Goal: Information Seeking & Learning: Learn about a topic

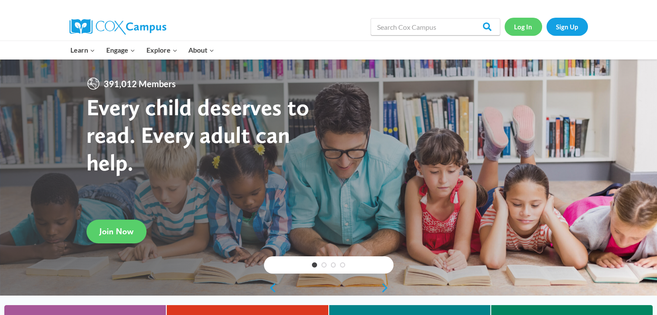
click at [523, 30] on link "Log In" at bounding box center [524, 27] width 38 height 18
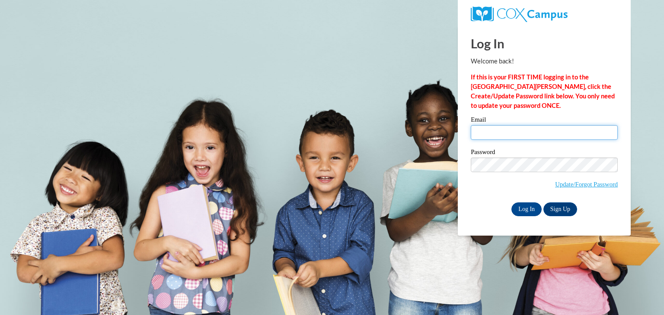
type input "Northkatrina4@gmail.com"
click at [525, 137] on input "Northkatrina4@gmail.com" at bounding box center [544, 132] width 147 height 15
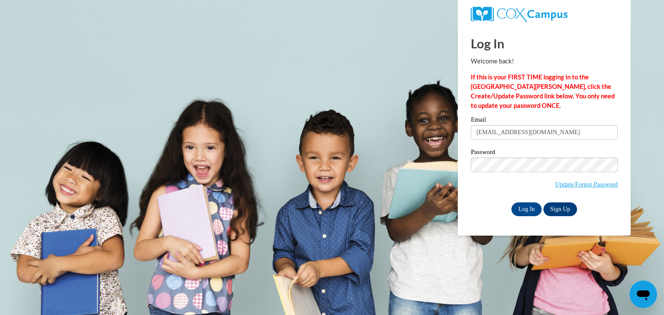
click at [485, 192] on span "Update/Forgot Password" at bounding box center [544, 176] width 147 height 36
click at [520, 209] on input "Log In" at bounding box center [526, 210] width 30 height 14
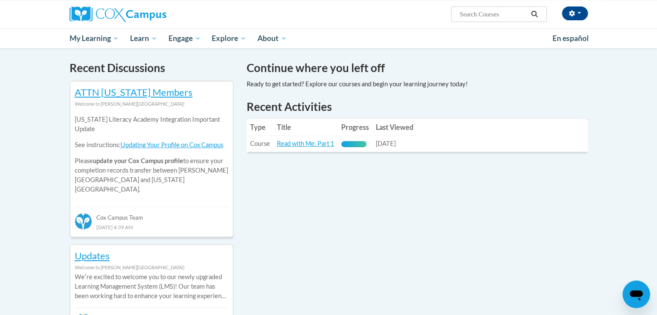
scroll to position [242, 0]
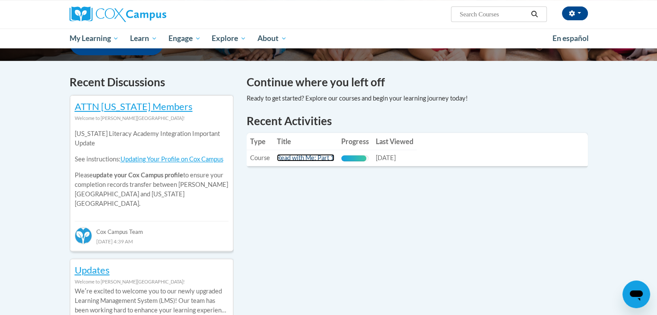
click at [293, 157] on link "Read with Me: Part 1" at bounding box center [305, 157] width 57 height 7
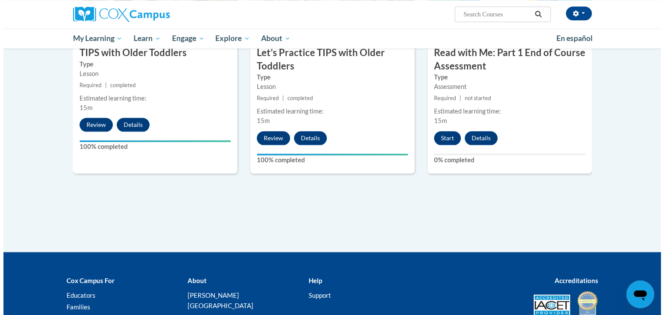
scroll to position [969, 0]
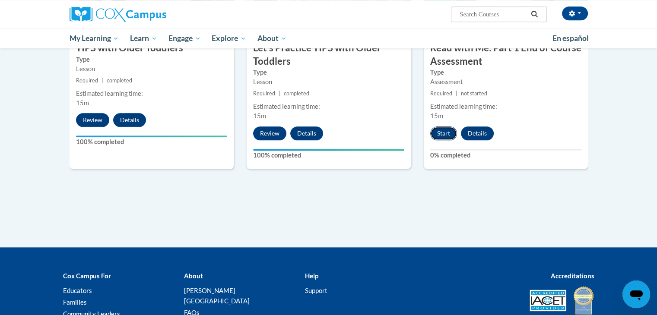
click at [442, 136] on button "Start" at bounding box center [443, 134] width 27 height 14
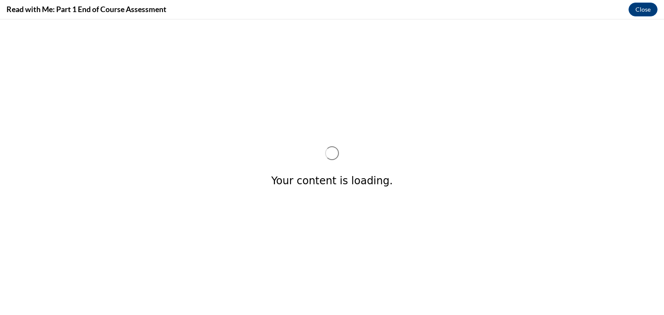
scroll to position [0, 0]
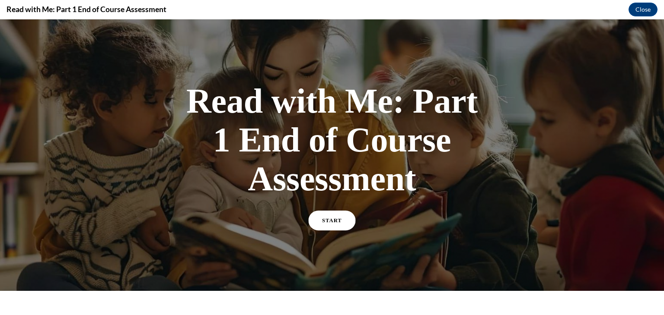
click at [332, 222] on span "START" at bounding box center [332, 221] width 20 height 6
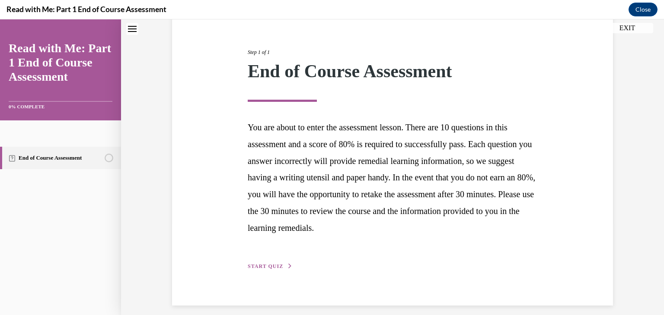
scroll to position [99, 0]
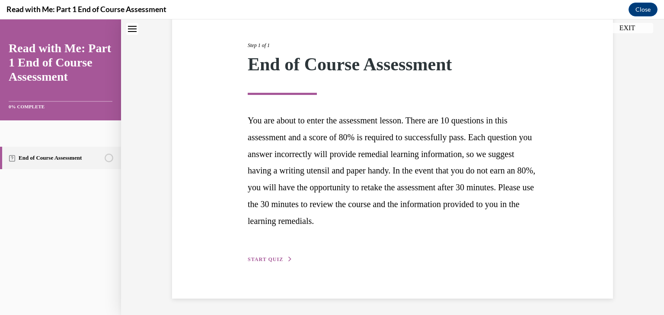
click at [252, 257] on span "START QUIZ" at bounding box center [265, 260] width 35 height 6
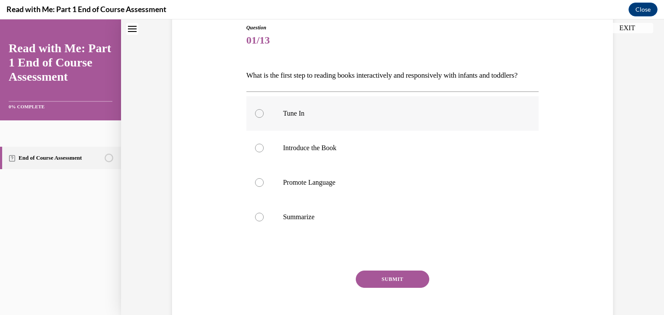
click at [254, 131] on label "Tune In" at bounding box center [392, 113] width 293 height 35
click at [255, 118] on input "Tune In" at bounding box center [259, 113] width 9 height 9
radio input "true"
click at [375, 288] on button "SUBMIT" at bounding box center [392, 279] width 73 height 17
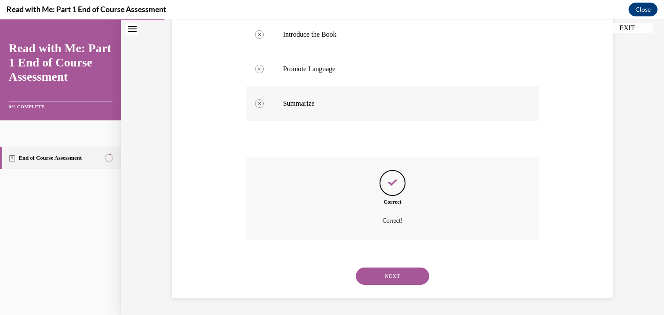
scroll to position [225, 0]
click at [370, 279] on button "NEXT" at bounding box center [392, 276] width 73 height 17
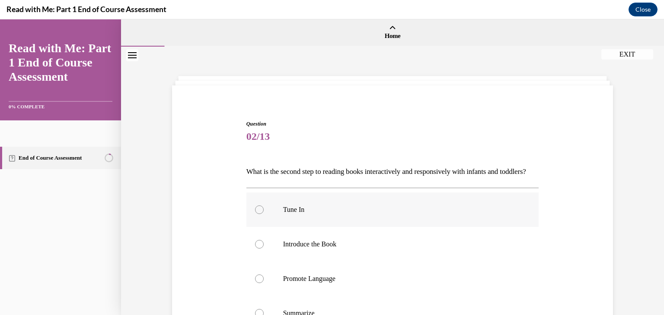
click at [349, 214] on p "Tune In" at bounding box center [400, 210] width 234 height 9
click at [264, 214] on input "Tune In" at bounding box center [259, 210] width 9 height 9
radio input "true"
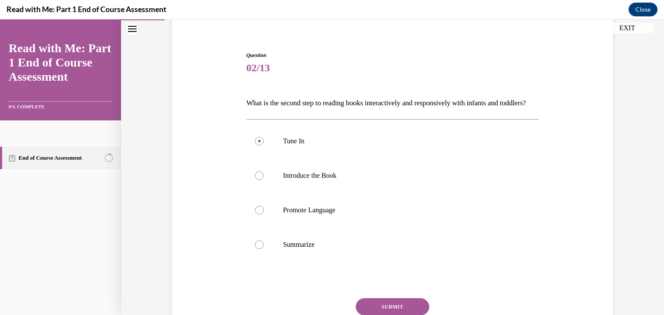
scroll to position [70, 0]
click at [257, 179] on div at bounding box center [259, 174] width 9 height 9
click at [257, 179] on input "Introduce the Book" at bounding box center [259, 174] width 9 height 9
radio input "true"
click at [374, 312] on button "SUBMIT" at bounding box center [392, 305] width 73 height 17
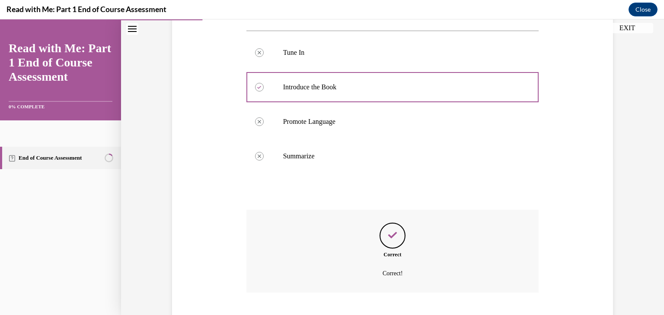
scroll to position [225, 0]
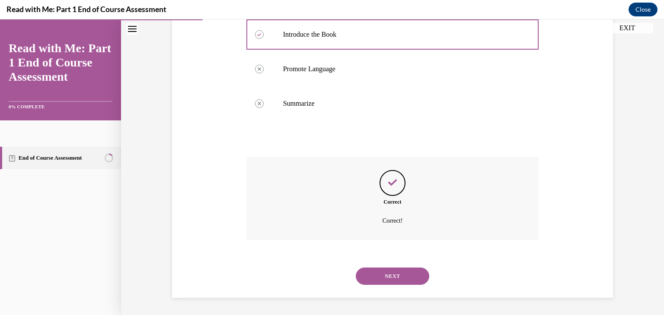
click at [404, 275] on button "NEXT" at bounding box center [392, 276] width 73 height 17
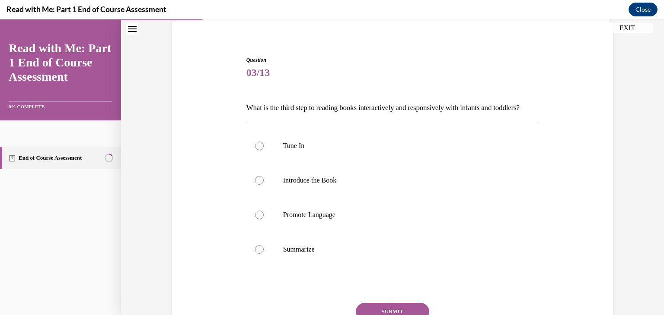
scroll to position [76, 0]
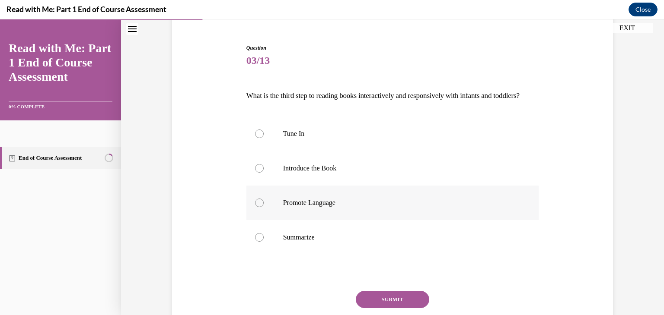
click at [255, 207] on div at bounding box center [259, 203] width 9 height 9
click at [255, 207] on input "Promote Language" at bounding box center [259, 203] width 9 height 9
radio input "true"
click at [372, 309] on button "SUBMIT" at bounding box center [392, 299] width 73 height 17
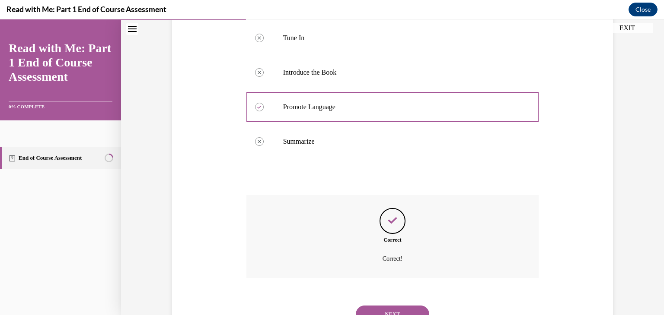
scroll to position [225, 0]
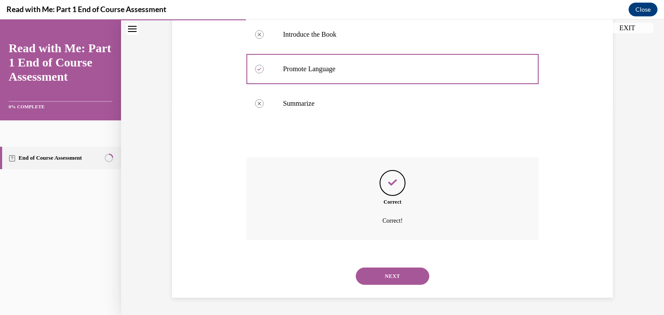
click at [406, 276] on button "NEXT" at bounding box center [392, 276] width 73 height 17
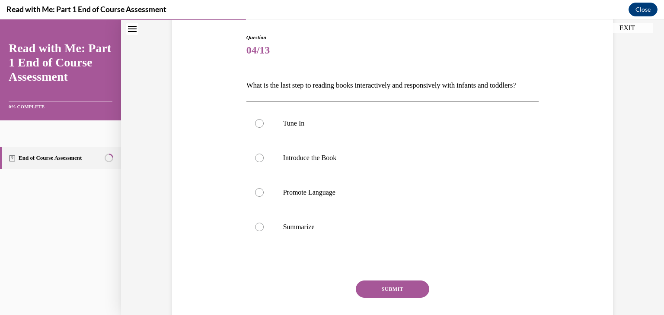
scroll to position [90, 0]
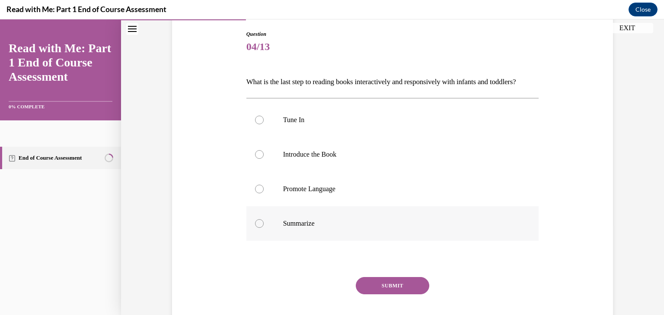
click at [255, 228] on div at bounding box center [259, 223] width 9 height 9
click at [255, 228] on input "Summarize" at bounding box center [259, 223] width 9 height 9
radio input "true"
click at [393, 295] on button "SUBMIT" at bounding box center [392, 285] width 73 height 17
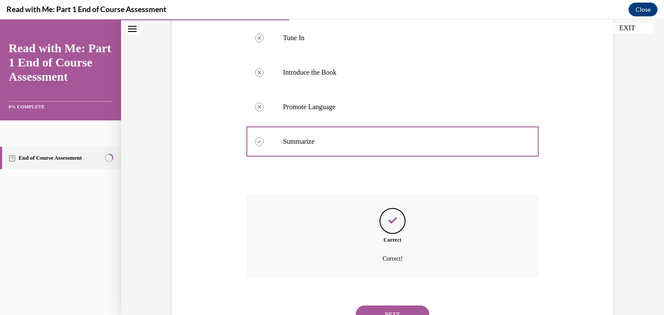
scroll to position [225, 0]
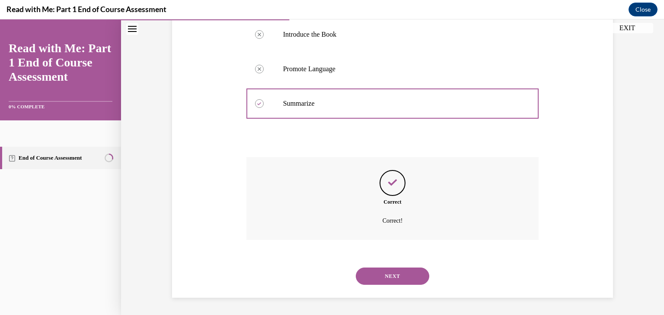
click at [374, 276] on button "NEXT" at bounding box center [392, 276] width 73 height 17
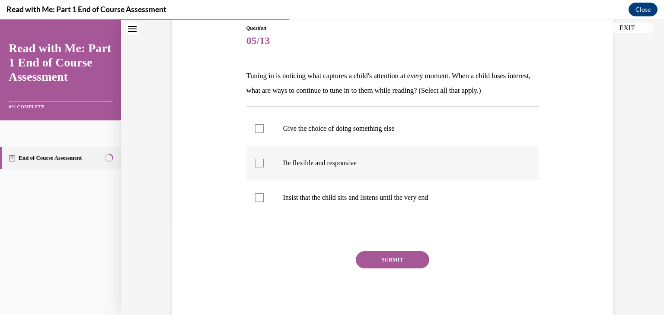
click at [255, 162] on div at bounding box center [259, 163] width 9 height 9
click at [255, 162] on input "Be flexible and responsive" at bounding box center [259, 163] width 9 height 9
checkbox input "true"
click at [255, 129] on div at bounding box center [259, 128] width 9 height 9
click at [255, 129] on input "Give the choice of doing something else" at bounding box center [259, 128] width 9 height 9
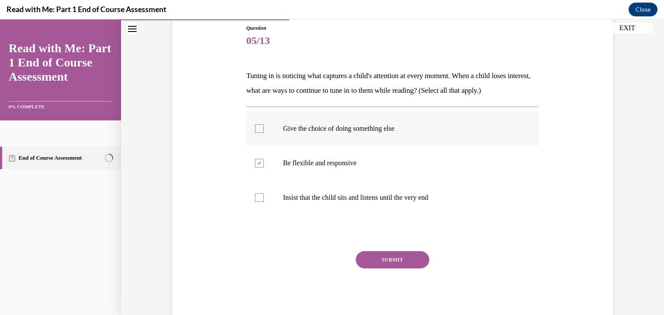
checkbox input "true"
click at [372, 258] on button "SUBMIT" at bounding box center [392, 259] width 73 height 17
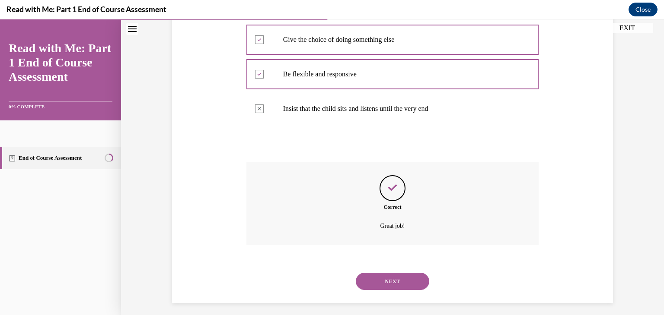
scroll to position [190, 0]
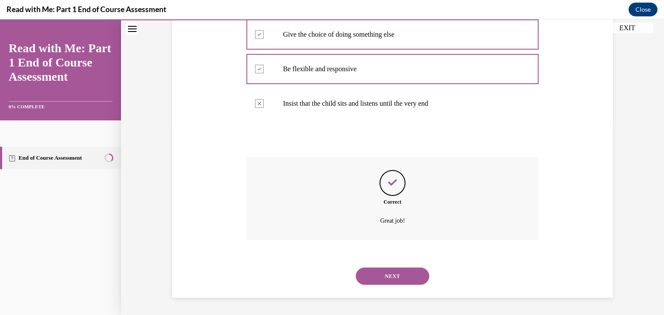
click at [380, 277] on button "NEXT" at bounding box center [392, 276] width 73 height 17
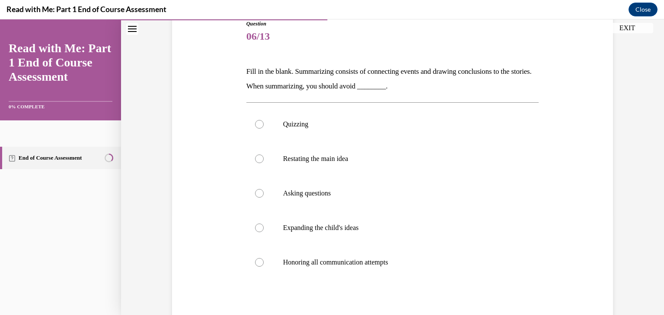
scroll to position [105, 0]
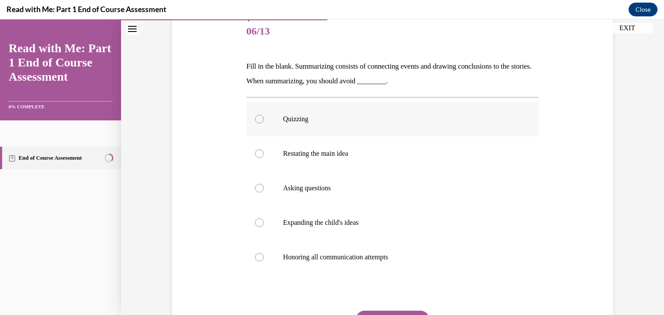
click at [255, 117] on div at bounding box center [259, 119] width 9 height 9
click at [255, 117] on input "Quizzing" at bounding box center [259, 119] width 9 height 9
radio input "true"
click at [387, 313] on button "SUBMIT" at bounding box center [392, 319] width 73 height 17
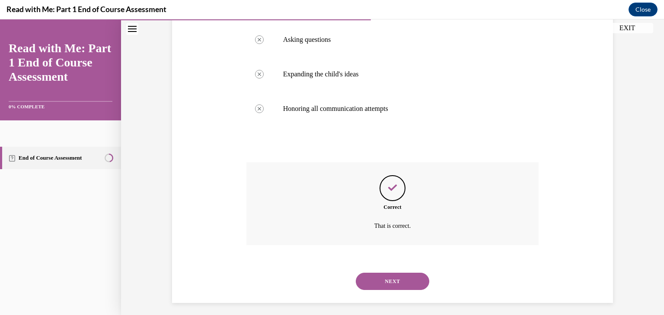
scroll to position [259, 0]
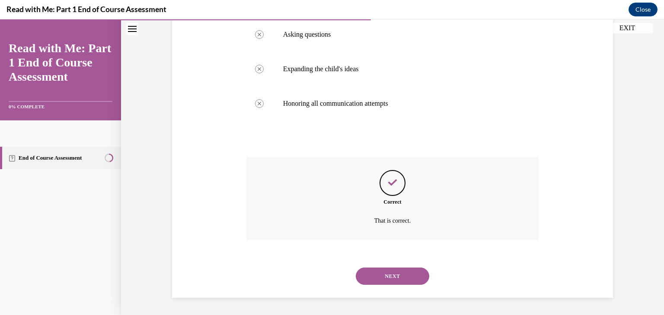
click at [373, 275] on button "NEXT" at bounding box center [392, 276] width 73 height 17
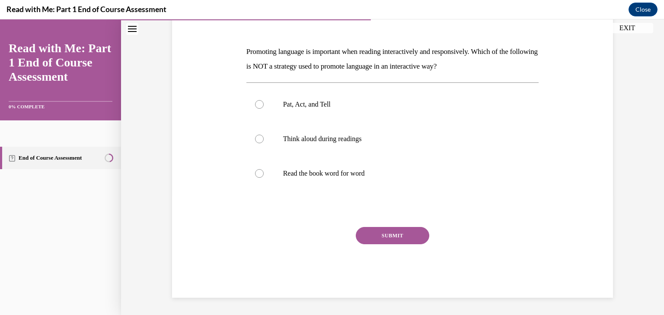
scroll to position [96, 0]
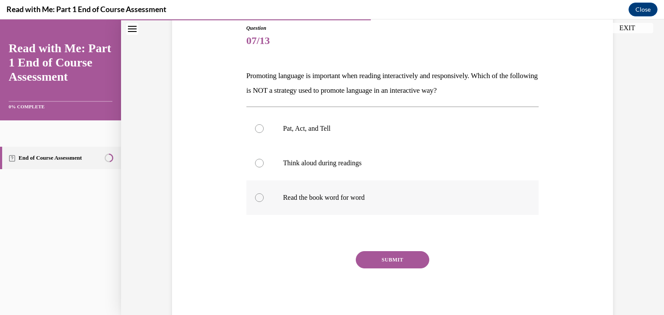
click at [255, 195] on div at bounding box center [259, 198] width 9 height 9
click at [255, 195] on input "Read the book word for word" at bounding box center [259, 198] width 9 height 9
radio input "true"
click at [388, 261] on button "SUBMIT" at bounding box center [392, 259] width 73 height 17
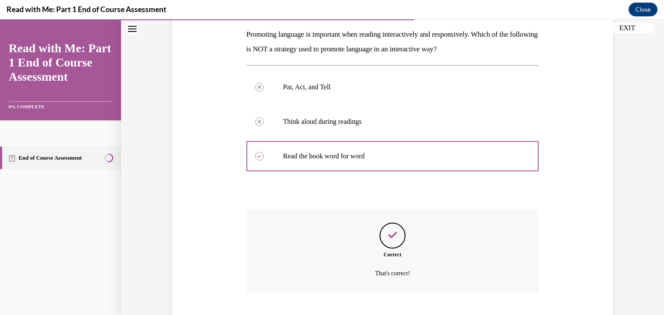
scroll to position [190, 0]
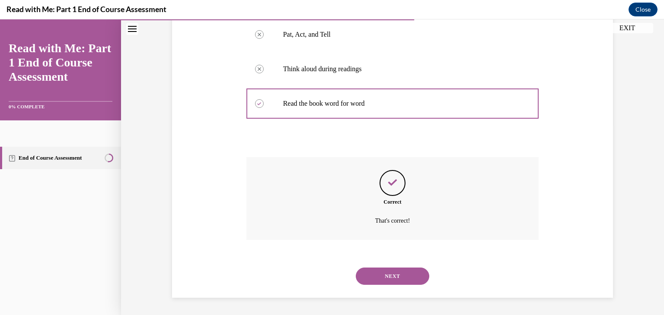
click at [384, 279] on button "NEXT" at bounding box center [392, 276] width 73 height 17
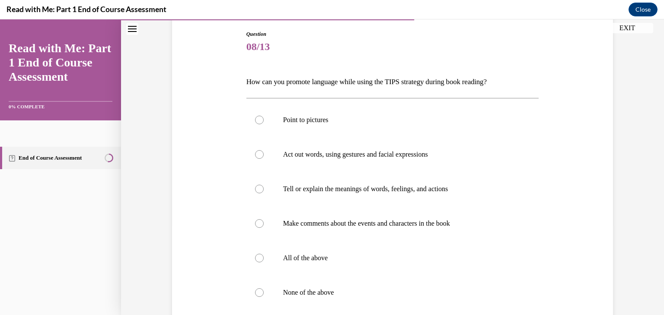
scroll to position [95, 0]
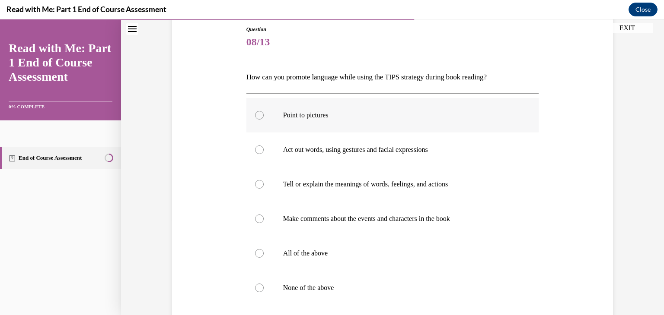
click at [255, 114] on div at bounding box center [259, 115] width 9 height 9
click at [255, 114] on input "Point to pictures" at bounding box center [259, 115] width 9 height 9
radio input "true"
click at [255, 151] on div at bounding box center [259, 150] width 9 height 9
click at [255, 151] on input "Act out words, using gestures and facial expressions" at bounding box center [259, 150] width 9 height 9
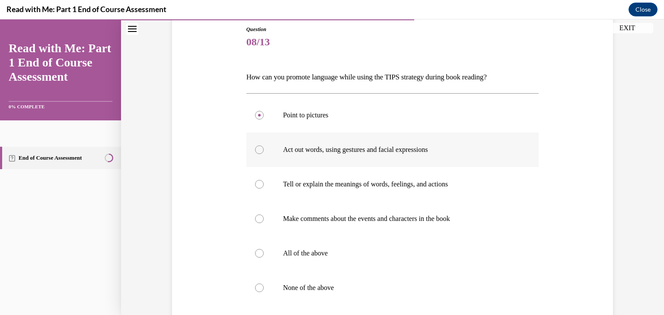
radio input "true"
click at [255, 183] on div at bounding box center [259, 184] width 9 height 9
click at [255, 183] on input "Tell or explain the meanings of words, feelings, and actions" at bounding box center [259, 184] width 9 height 9
radio input "true"
click at [252, 256] on label "All of the above" at bounding box center [392, 253] width 293 height 35
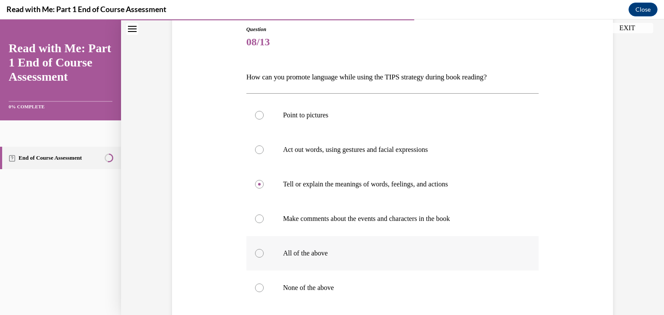
click at [255, 256] on input "All of the above" at bounding box center [259, 253] width 9 height 9
radio input "true"
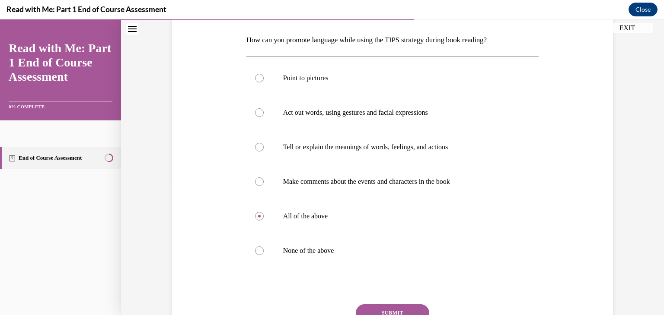
scroll to position [186, 0]
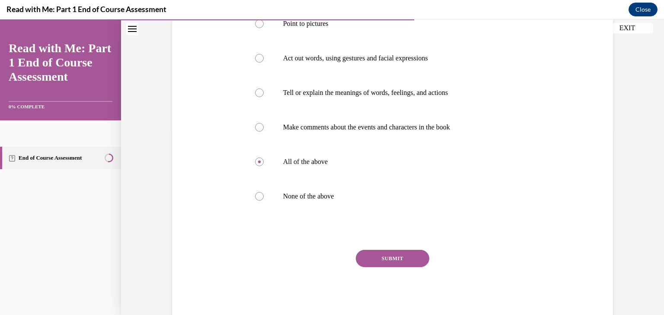
click at [389, 256] on button "SUBMIT" at bounding box center [392, 258] width 73 height 17
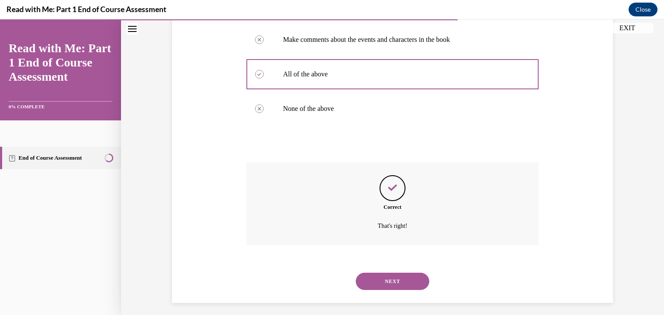
scroll to position [279, 0]
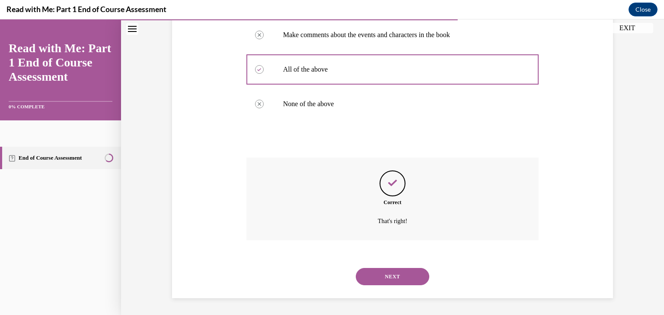
click at [392, 286] on div "NEXT" at bounding box center [392, 277] width 293 height 35
click at [381, 272] on button "NEXT" at bounding box center [392, 276] width 73 height 17
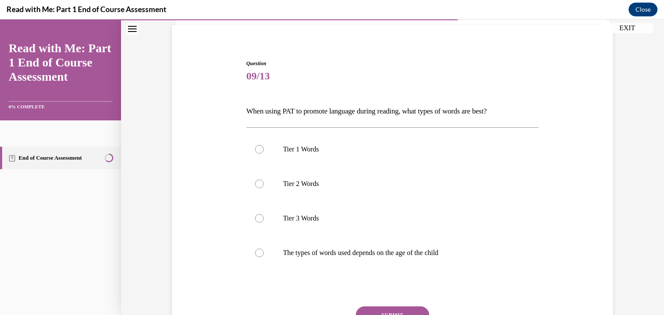
scroll to position [61, 0]
click at [256, 150] on div at bounding box center [259, 149] width 9 height 9
click at [256, 150] on input "Tier 1 Words" at bounding box center [259, 149] width 9 height 9
radio input "true"
click at [369, 310] on button "SUBMIT" at bounding box center [392, 314] width 73 height 17
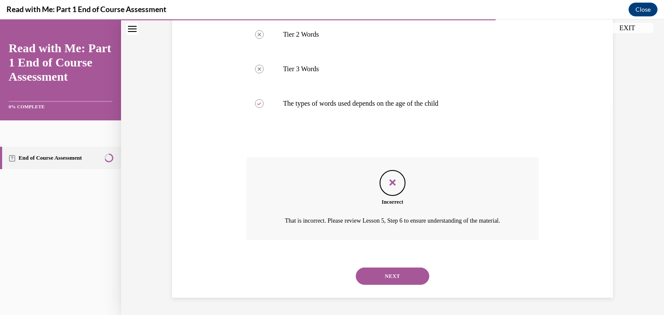
scroll to position [220, 0]
click at [380, 269] on button "NEXT" at bounding box center [392, 276] width 73 height 17
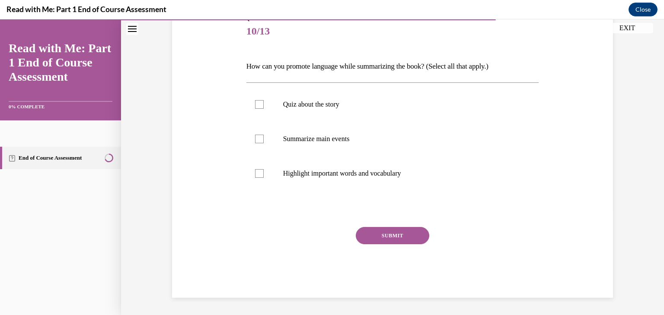
scroll to position [96, 0]
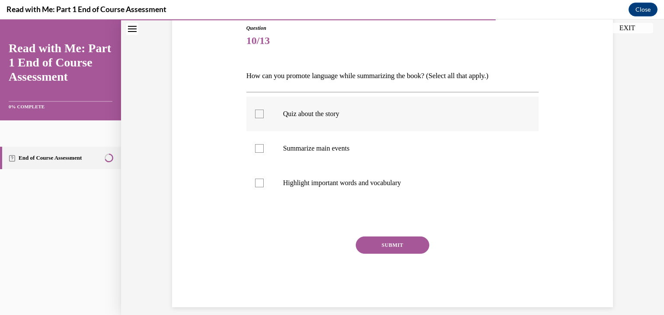
click at [250, 112] on label "Quiz about the story" at bounding box center [392, 114] width 293 height 35
click at [255, 112] on input "Quiz about the story" at bounding box center [259, 114] width 9 height 9
checkbox input "true"
click at [256, 145] on div at bounding box center [259, 148] width 9 height 9
click at [256, 145] on input "Summarize main events" at bounding box center [259, 148] width 9 height 9
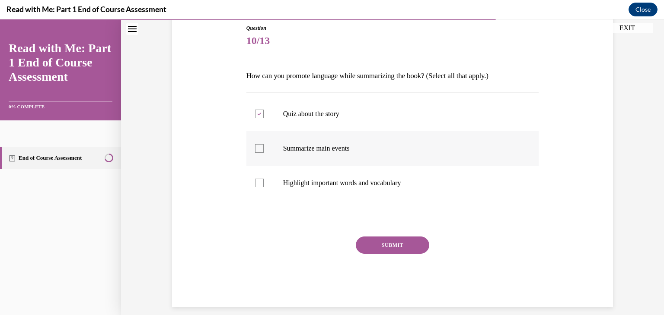
checkbox input "true"
click at [256, 179] on div at bounding box center [259, 183] width 9 height 9
click at [256, 179] on input "Highlight important words and vocabulary" at bounding box center [259, 183] width 9 height 9
click at [257, 182] on icon at bounding box center [259, 183] width 4 height 3
click at [255, 182] on input "Highlight important words and vocabulary" at bounding box center [259, 183] width 9 height 9
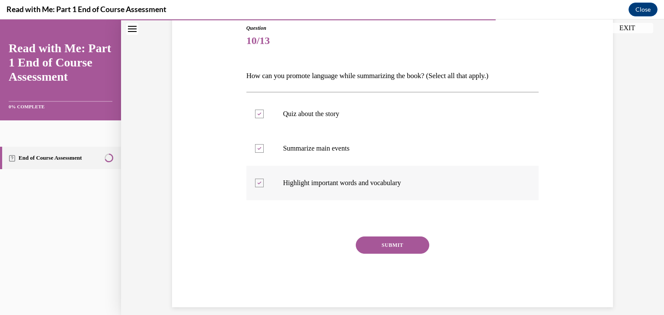
checkbox input "false"
click at [393, 246] on button "SUBMIT" at bounding box center [392, 245] width 73 height 17
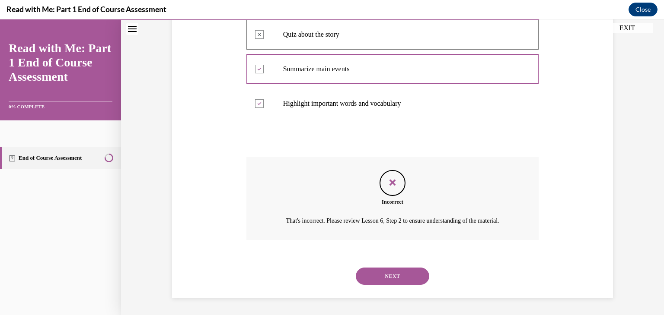
scroll to position [185, 0]
click at [376, 278] on button "NEXT" at bounding box center [392, 276] width 73 height 17
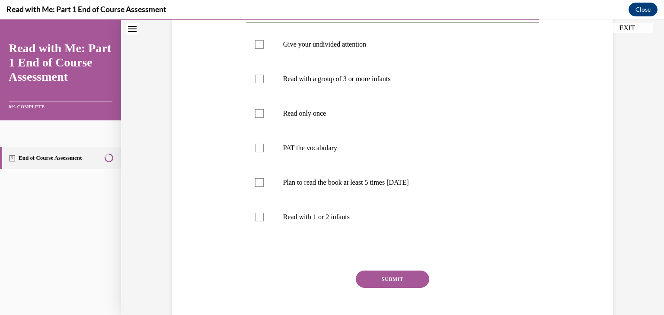
scroll to position [165, 0]
click at [255, 185] on div at bounding box center [259, 183] width 9 height 9
click at [255, 185] on input "Plan to read the book at least 5 times in 2 weeks" at bounding box center [259, 183] width 9 height 9
checkbox input "true"
click at [256, 154] on label "PAT the vocabulary" at bounding box center [392, 148] width 293 height 35
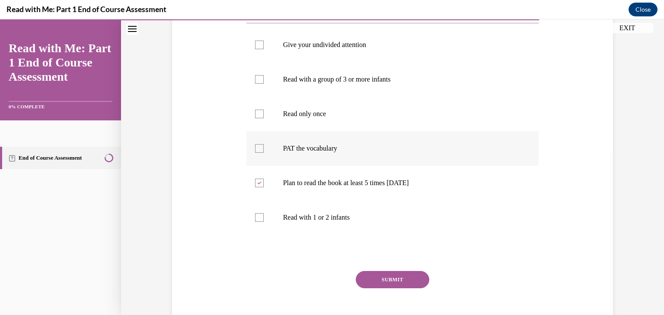
click at [256, 153] on input "PAT the vocabulary" at bounding box center [259, 148] width 9 height 9
checkbox input "true"
click at [255, 217] on div at bounding box center [259, 217] width 9 height 9
click at [255, 217] on input "Read with 1 or 2 infants" at bounding box center [259, 217] width 9 height 9
checkbox input "true"
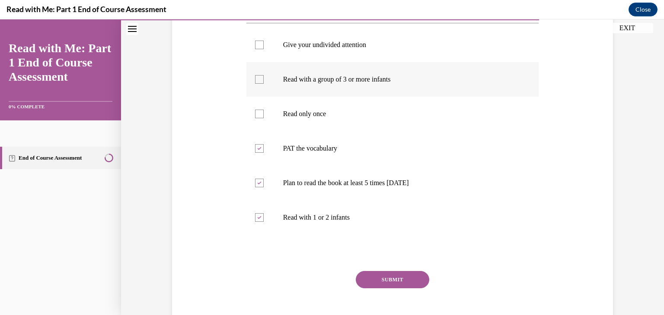
click at [258, 79] on div at bounding box center [259, 79] width 9 height 9
click at [258, 79] on input "Read with a group of 3 or more infants" at bounding box center [259, 79] width 9 height 9
checkbox input "true"
click at [372, 272] on button "SUBMIT" at bounding box center [392, 279] width 73 height 17
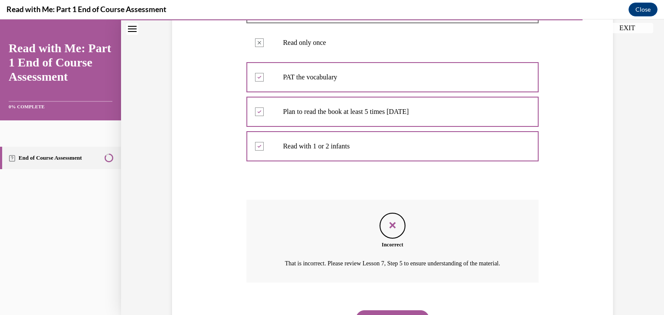
scroll to position [289, 0]
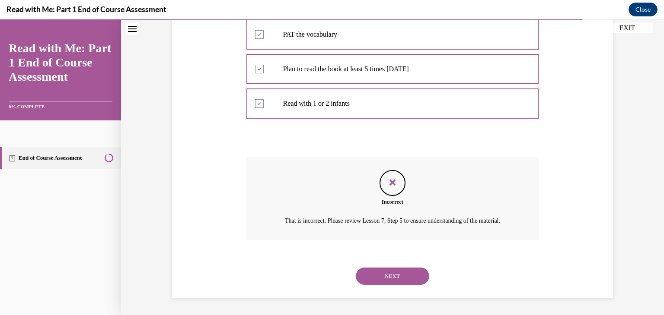
click at [377, 275] on button "NEXT" at bounding box center [392, 276] width 73 height 17
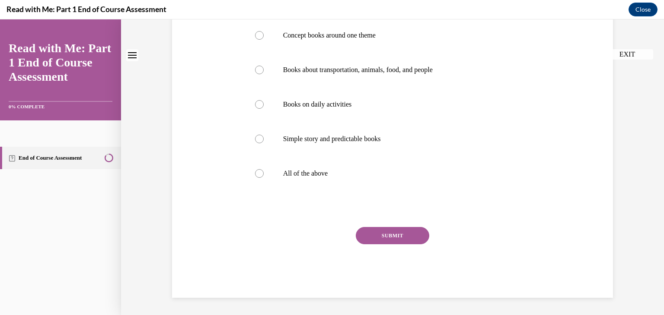
scroll to position [0, 0]
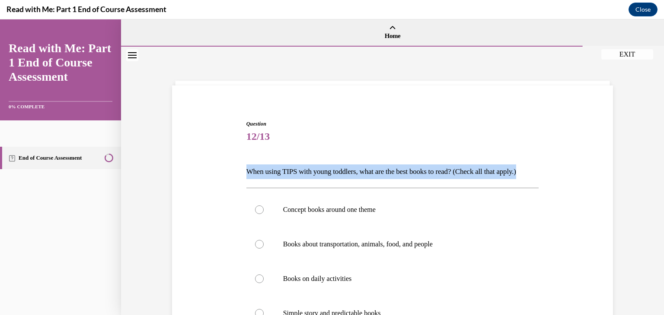
drag, startPoint x: 656, startPoint y: 140, endPoint x: 655, endPoint y: 161, distance: 21.6
click at [655, 161] on div "Question 12/13 When using TIPS with young toddlers, what are the best books to …" at bounding box center [392, 268] width 543 height 443
click at [651, 162] on div "Question 12/13 When using TIPS with young toddlers, what are the best books to …" at bounding box center [392, 268] width 543 height 443
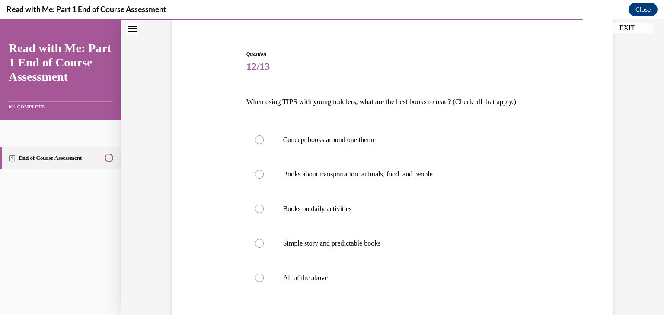
scroll to position [72, 0]
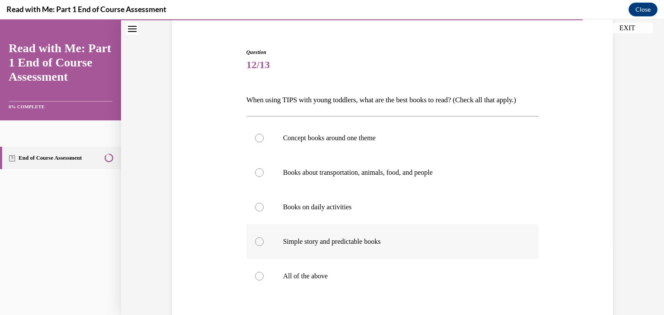
click at [255, 244] on div at bounding box center [259, 242] width 9 height 9
click at [255, 244] on input "Simple story and predictable books" at bounding box center [259, 242] width 9 height 9
radio input "true"
click at [256, 277] on div at bounding box center [259, 276] width 9 height 9
click at [256, 277] on input "All of the above" at bounding box center [259, 276] width 9 height 9
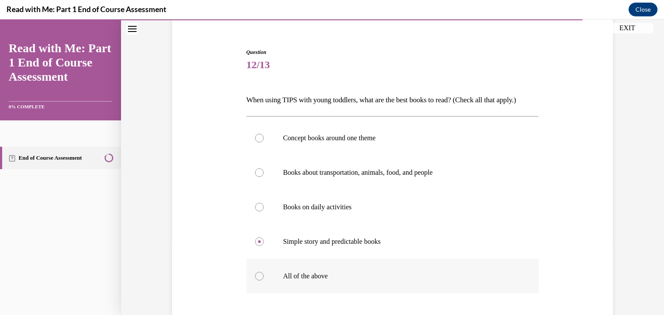
radio input "true"
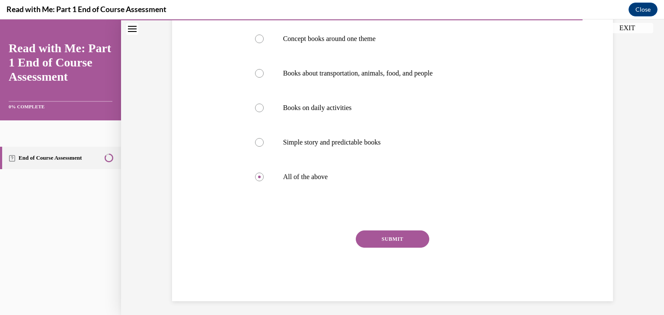
scroll to position [175, 0]
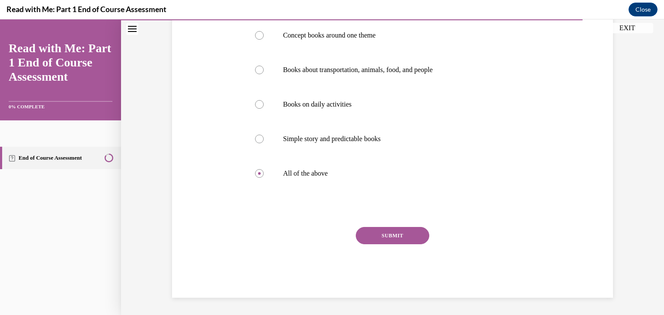
click at [385, 236] on button "SUBMIT" at bounding box center [392, 235] width 73 height 17
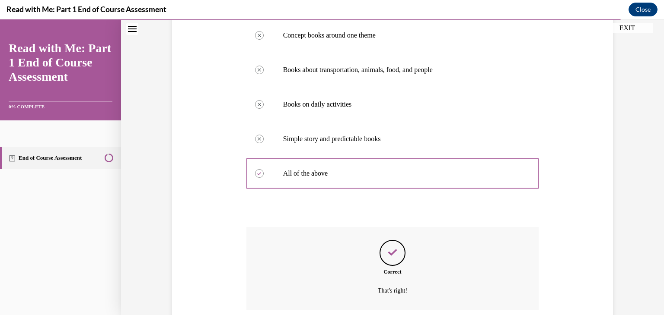
scroll to position [244, 0]
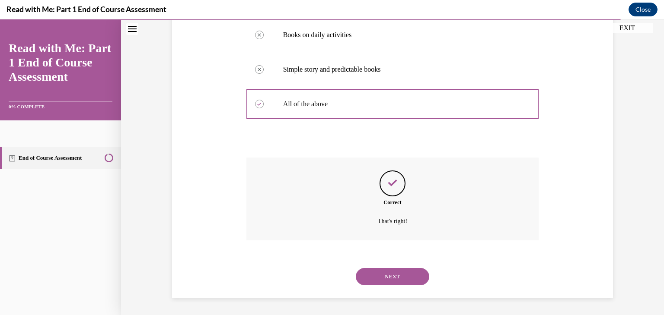
click at [402, 274] on button "NEXT" at bounding box center [392, 276] width 73 height 17
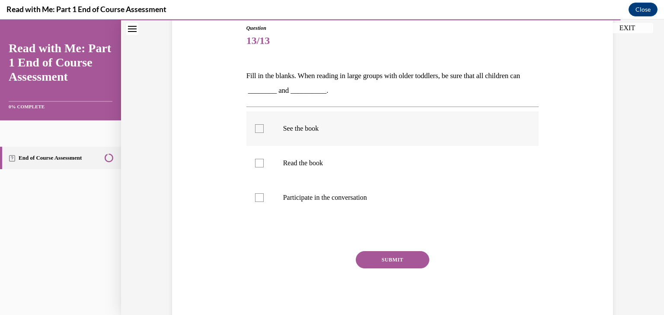
click at [255, 127] on div at bounding box center [259, 128] width 9 height 9
click at [255, 127] on input "See the book" at bounding box center [259, 128] width 9 height 9
checkbox input "true"
click at [255, 199] on div at bounding box center [259, 198] width 9 height 9
click at [255, 199] on input "Participate in the conversation" at bounding box center [259, 198] width 9 height 9
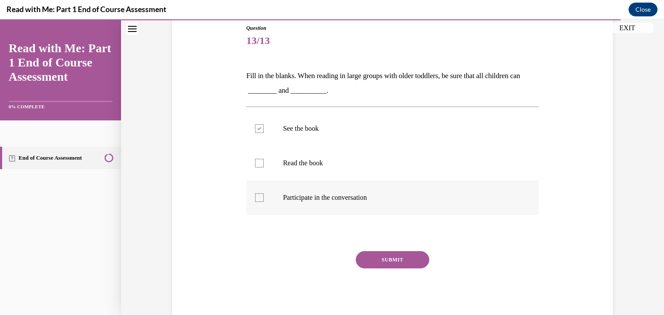
checkbox input "true"
drag, startPoint x: 373, startPoint y: 258, endPoint x: 360, endPoint y: 265, distance: 15.1
click at [360, 265] on button "SUBMIT" at bounding box center [392, 259] width 73 height 17
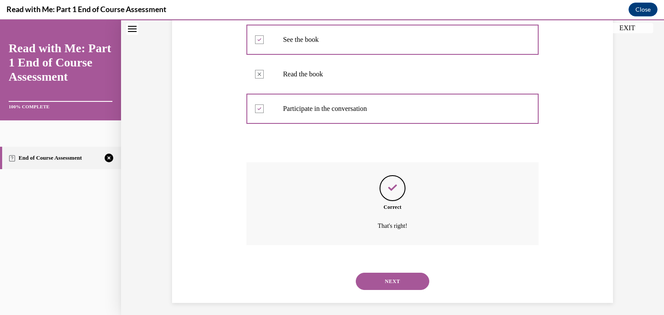
scroll to position [190, 0]
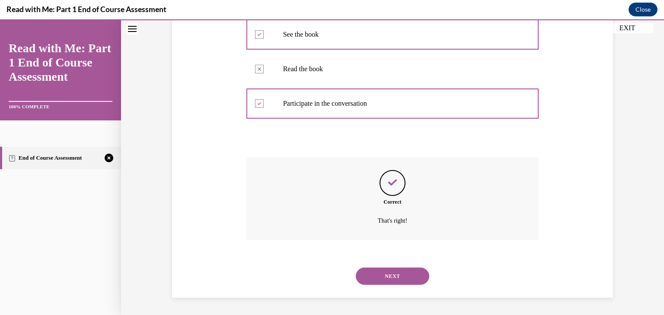
click at [384, 279] on button "NEXT" at bounding box center [392, 276] width 73 height 17
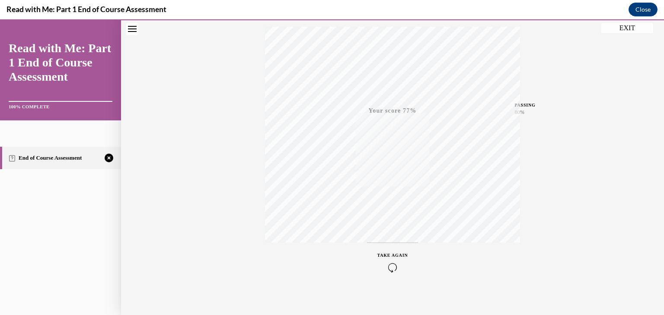
scroll to position [147, 0]
click at [383, 262] on icon "button" at bounding box center [392, 263] width 31 height 10
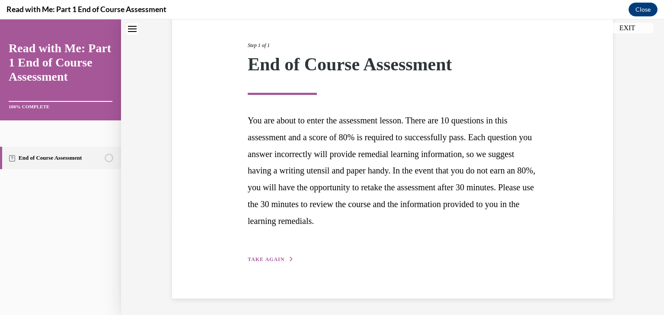
click at [247, 253] on div "Step 1 of 1 End of Course Assessment You are about to enter the assessment less…" at bounding box center [392, 143] width 302 height 243
click at [251, 253] on div "Step 1 of 1 End of Course Assessment You are about to enter the assessment less…" at bounding box center [392, 143] width 302 height 243
click at [255, 259] on span "TAKE AGAIN" at bounding box center [266, 260] width 37 height 6
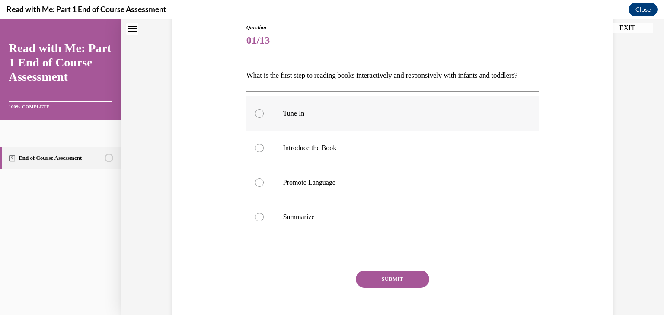
click at [257, 118] on div at bounding box center [259, 113] width 9 height 9
click at [257, 118] on input "Tune In" at bounding box center [259, 113] width 9 height 9
radio input "true"
click at [412, 288] on button "SUBMIT" at bounding box center [392, 279] width 73 height 17
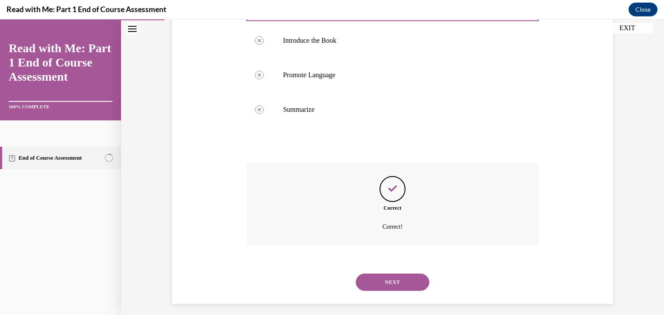
scroll to position [225, 0]
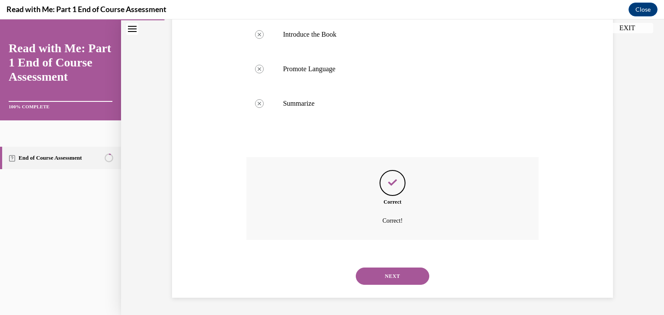
click at [373, 273] on button "NEXT" at bounding box center [392, 276] width 73 height 17
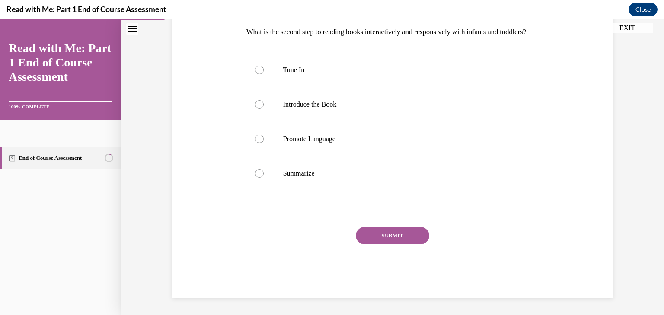
scroll to position [0, 0]
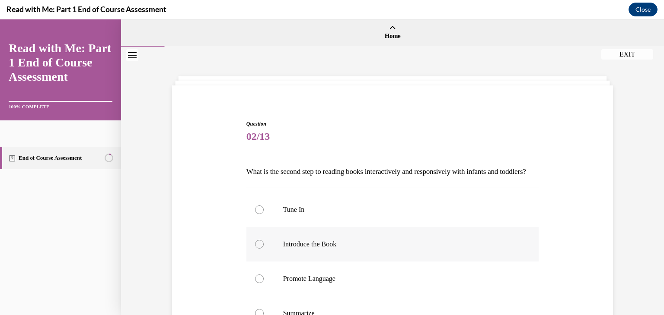
click at [256, 249] on div at bounding box center [259, 244] width 9 height 9
click at [256, 249] on input "Introduce the Book" at bounding box center [259, 244] width 9 height 9
radio input "true"
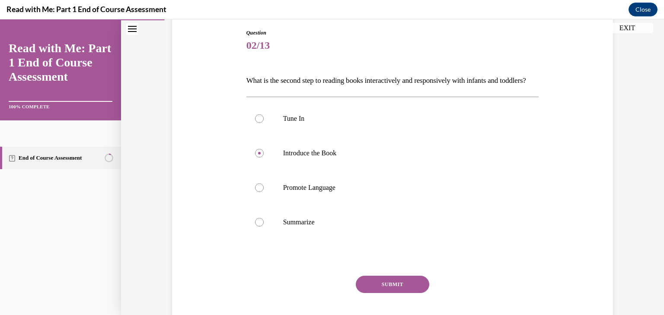
scroll to position [95, 0]
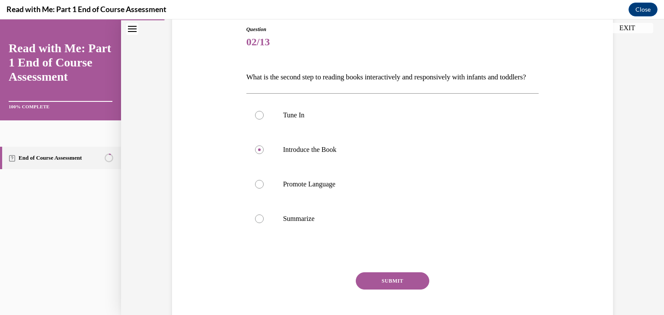
click at [380, 290] on button "SUBMIT" at bounding box center [392, 281] width 73 height 17
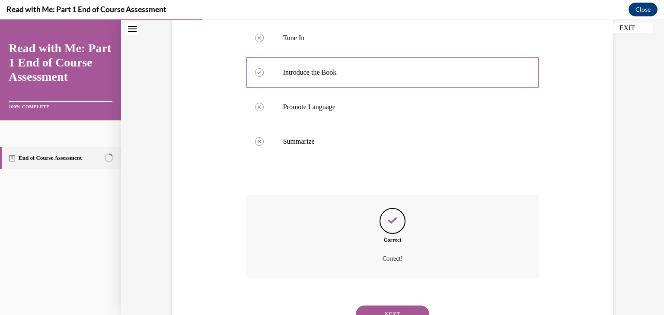
scroll to position [225, 0]
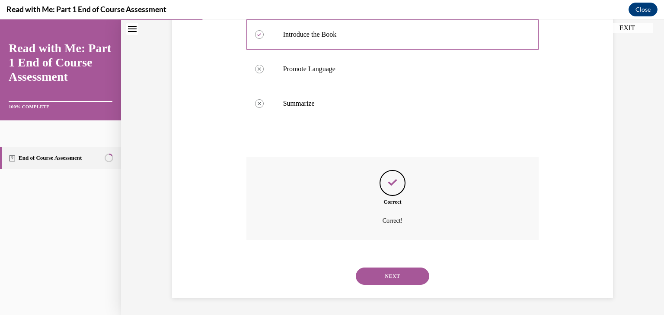
click at [372, 279] on button "NEXT" at bounding box center [392, 276] width 73 height 17
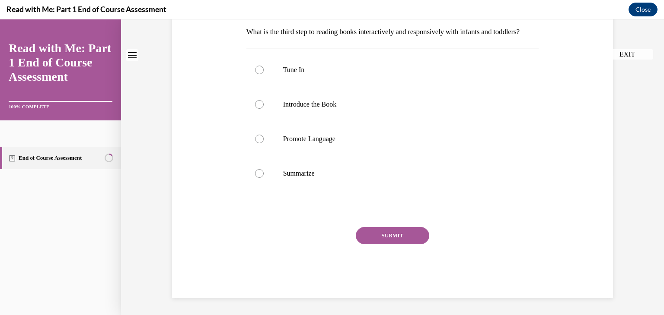
scroll to position [0, 0]
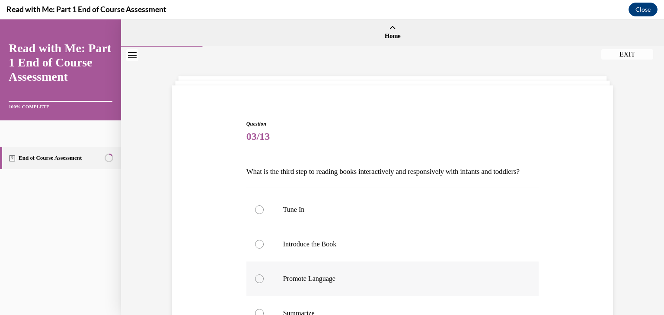
click at [255, 283] on div at bounding box center [259, 279] width 9 height 9
click at [255, 283] on input "Promote Language" at bounding box center [259, 279] width 9 height 9
radio input "true"
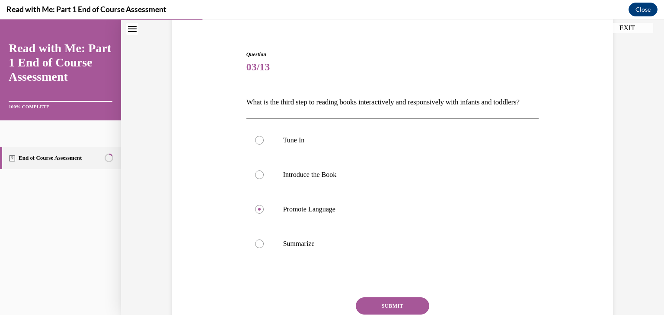
scroll to position [124, 0]
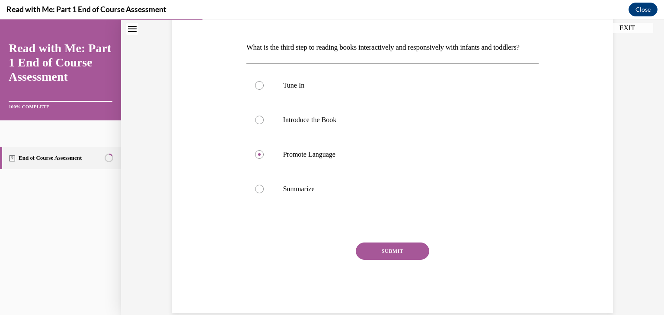
click at [379, 260] on button "SUBMIT" at bounding box center [392, 251] width 73 height 17
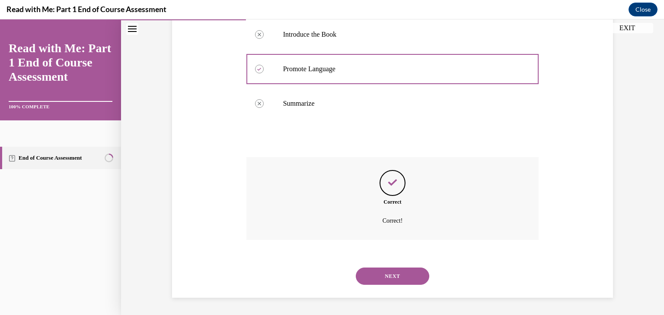
scroll to position [225, 0]
click at [389, 279] on button "NEXT" at bounding box center [392, 276] width 73 height 17
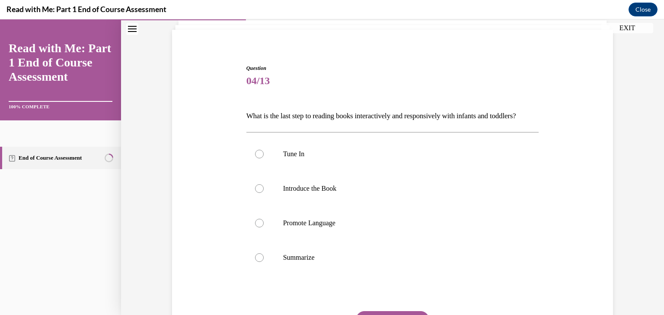
scroll to position [102, 0]
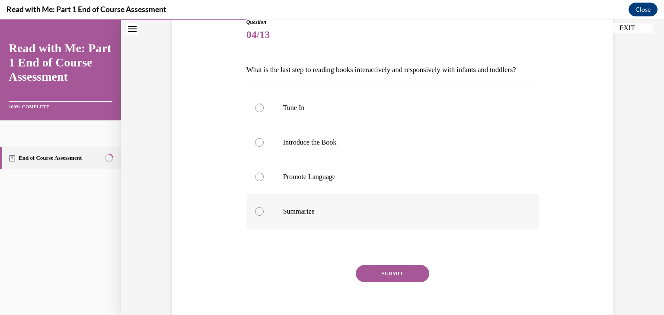
click at [255, 216] on div at bounding box center [259, 211] width 9 height 9
click at [255, 216] on input "Summarize" at bounding box center [259, 211] width 9 height 9
radio input "true"
click at [369, 283] on button "SUBMIT" at bounding box center [392, 273] width 73 height 17
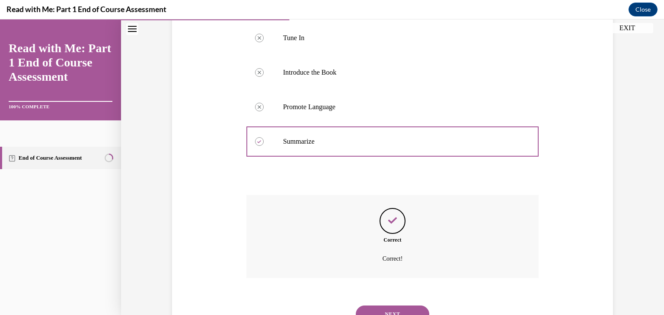
scroll to position [225, 0]
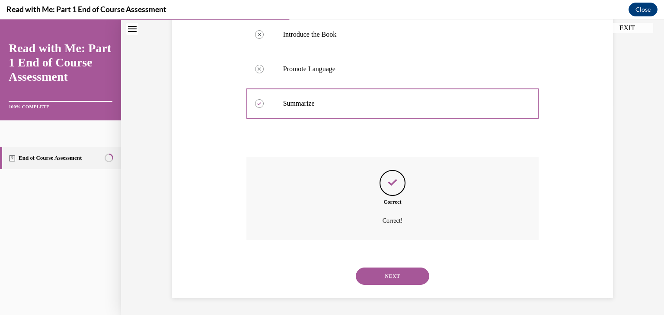
click at [372, 280] on button "NEXT" at bounding box center [392, 276] width 73 height 17
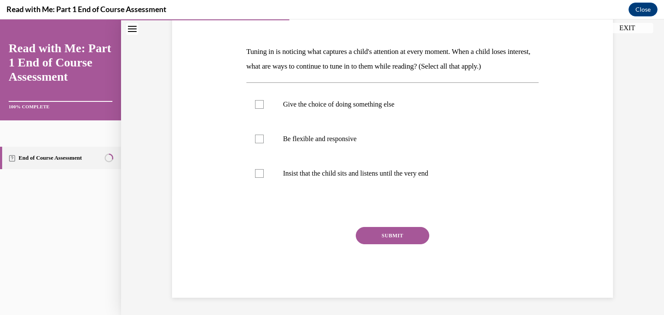
scroll to position [96, 0]
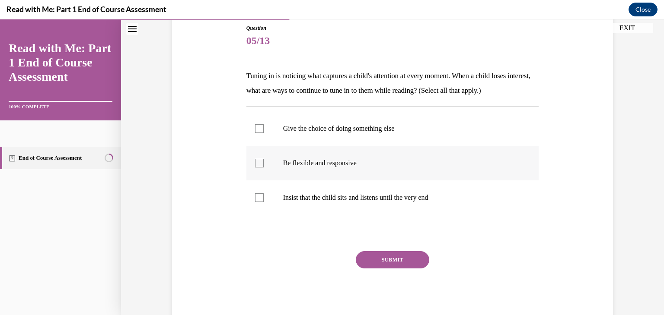
click at [260, 159] on div at bounding box center [259, 163] width 9 height 9
click at [260, 159] on input "Be flexible and responsive" at bounding box center [259, 163] width 9 height 9
checkbox input "true"
click at [258, 130] on div at bounding box center [259, 128] width 9 height 9
click at [258, 130] on input "Give the choice of doing something else" at bounding box center [259, 128] width 9 height 9
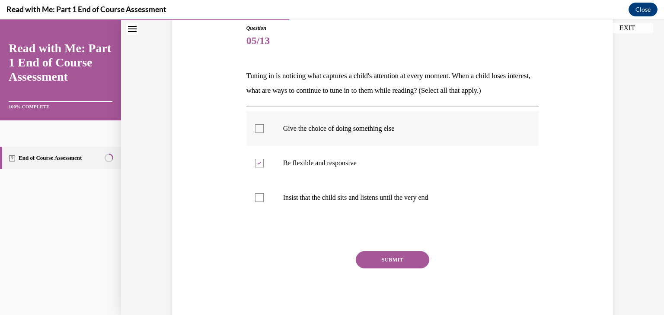
checkbox input "true"
click at [378, 259] on button "SUBMIT" at bounding box center [392, 259] width 73 height 17
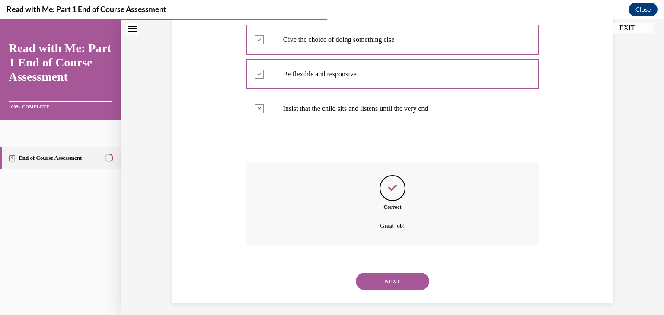
scroll to position [190, 0]
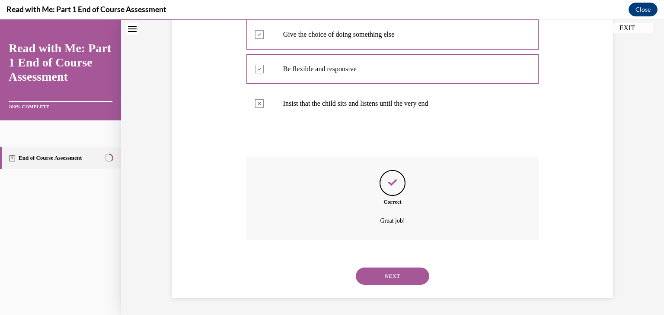
click at [375, 275] on button "NEXT" at bounding box center [392, 276] width 73 height 17
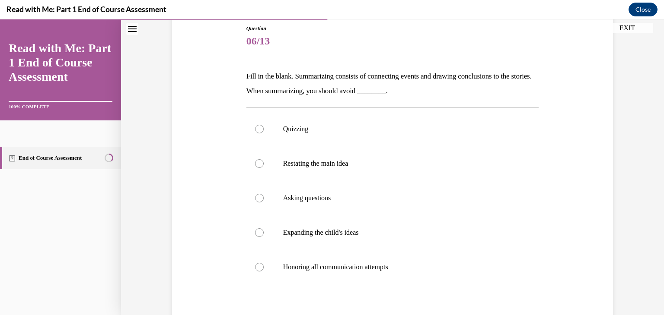
scroll to position [98, 0]
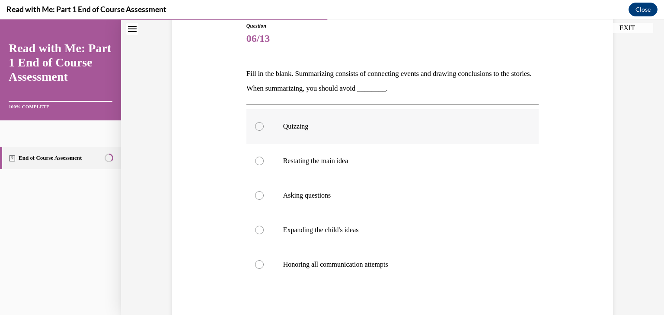
click at [255, 127] on div at bounding box center [259, 126] width 9 height 9
click at [255, 127] on input "Quizzing" at bounding box center [259, 126] width 9 height 9
radio input "true"
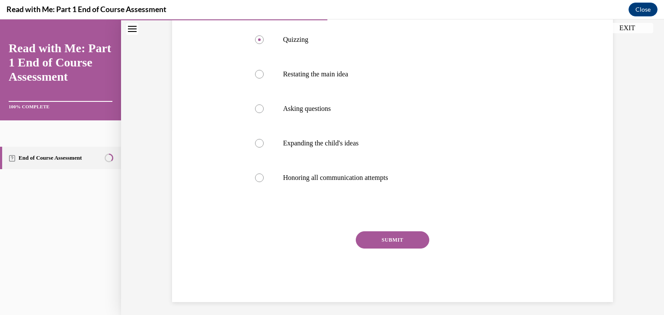
scroll to position [185, 0]
click at [399, 236] on button "SUBMIT" at bounding box center [392, 239] width 73 height 17
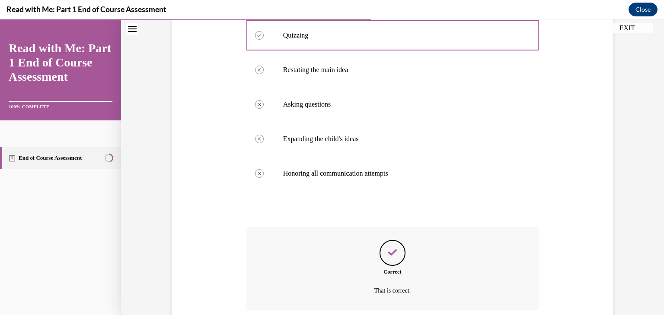
scroll to position [259, 0]
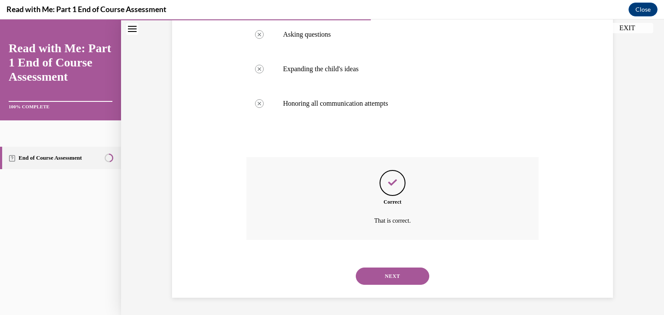
click at [388, 270] on button "NEXT" at bounding box center [392, 276] width 73 height 17
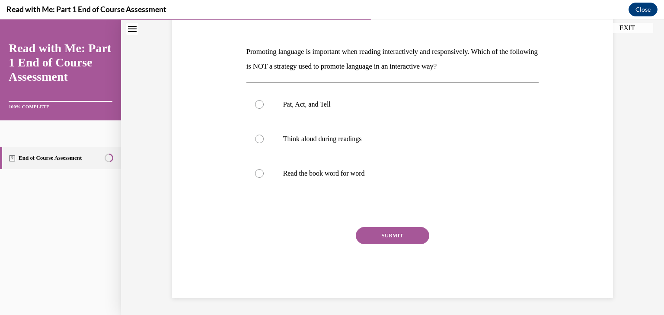
scroll to position [96, 0]
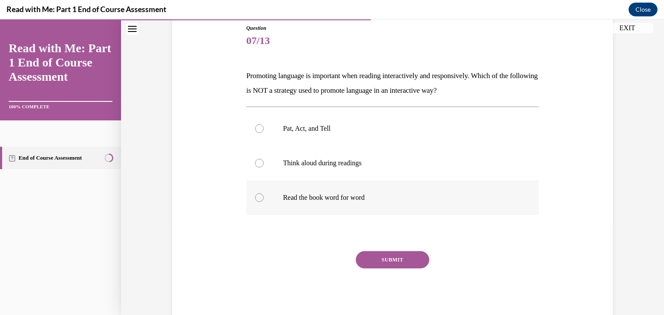
click at [255, 197] on div at bounding box center [259, 198] width 9 height 9
click at [255, 197] on input "Read the book word for word" at bounding box center [259, 198] width 9 height 9
radio input "true"
click at [389, 261] on button "SUBMIT" at bounding box center [392, 259] width 73 height 17
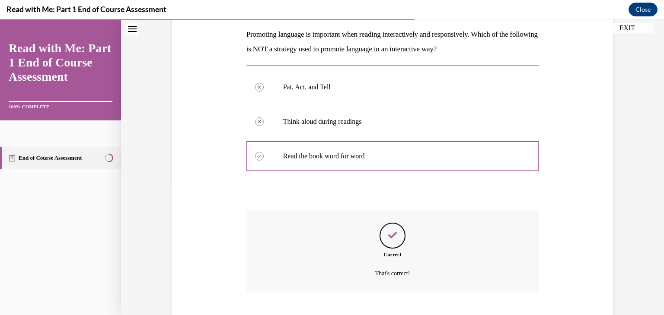
scroll to position [190, 0]
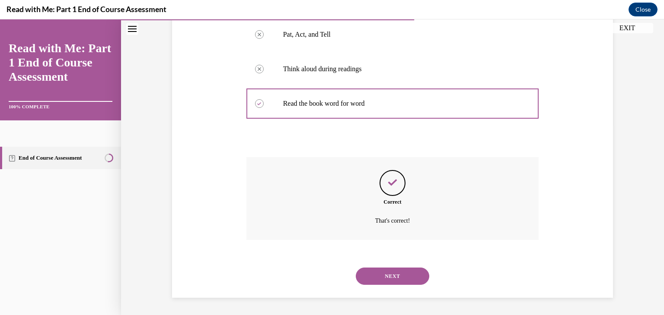
click at [385, 277] on button "NEXT" at bounding box center [392, 276] width 73 height 17
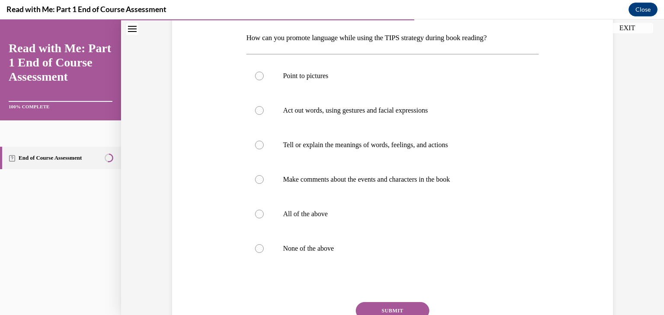
scroll to position [139, 0]
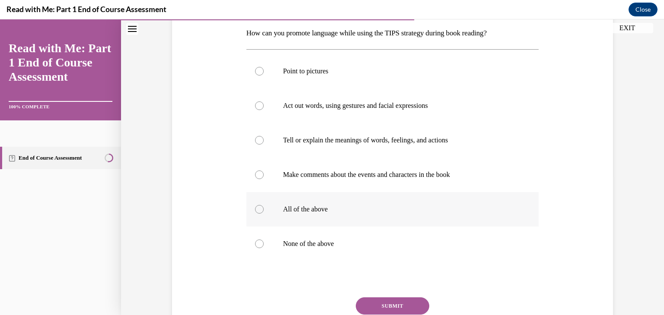
click at [255, 212] on div at bounding box center [259, 209] width 9 height 9
click at [255, 212] on input "All of the above" at bounding box center [259, 209] width 9 height 9
radio input "true"
click at [387, 309] on button "SUBMIT" at bounding box center [392, 306] width 73 height 17
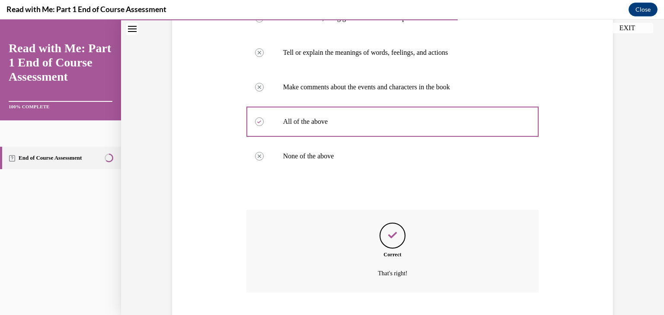
scroll to position [279, 0]
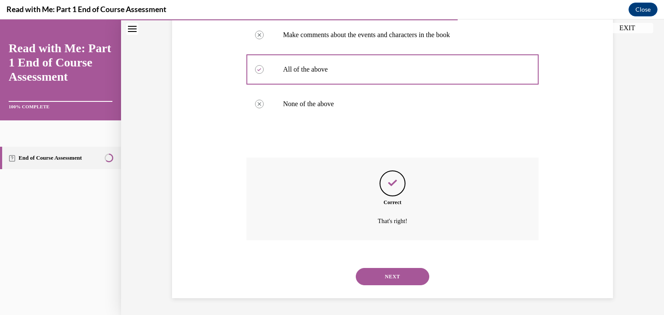
click at [388, 279] on button "NEXT" at bounding box center [392, 276] width 73 height 17
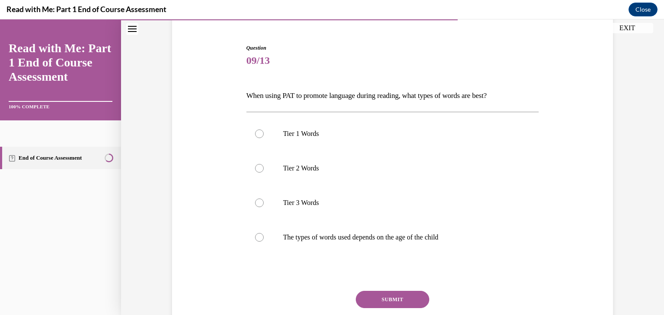
scroll to position [83, 0]
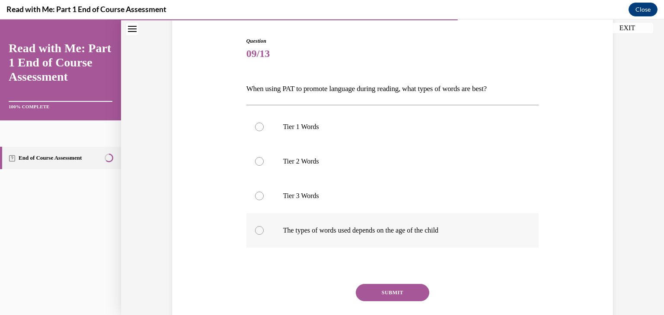
click at [258, 230] on div at bounding box center [259, 230] width 9 height 9
click at [258, 230] on input "The types of words used depends on the age of the child" at bounding box center [259, 230] width 9 height 9
radio input "true"
click at [384, 291] on button "SUBMIT" at bounding box center [392, 292] width 73 height 17
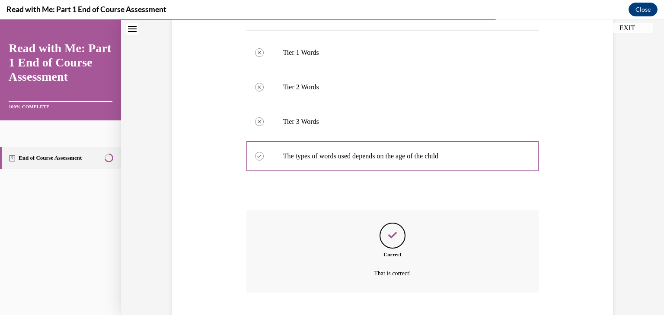
scroll to position [210, 0]
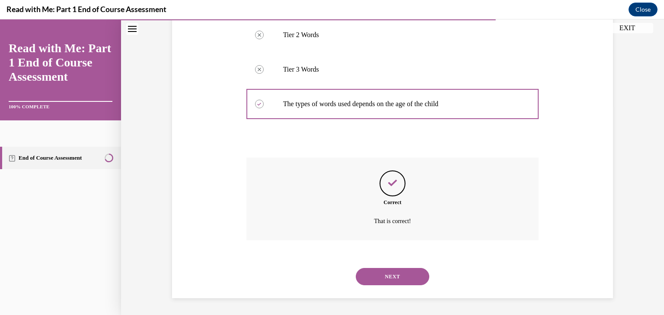
click at [387, 274] on button "NEXT" at bounding box center [392, 276] width 73 height 17
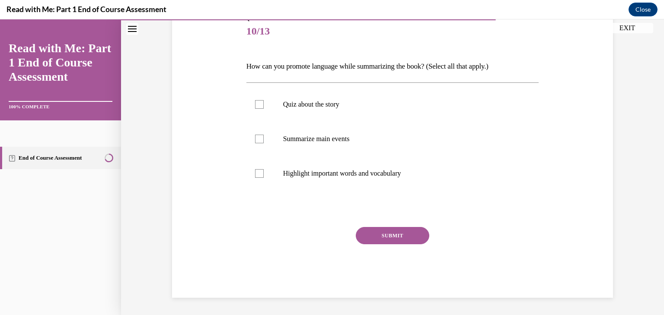
scroll to position [96, 0]
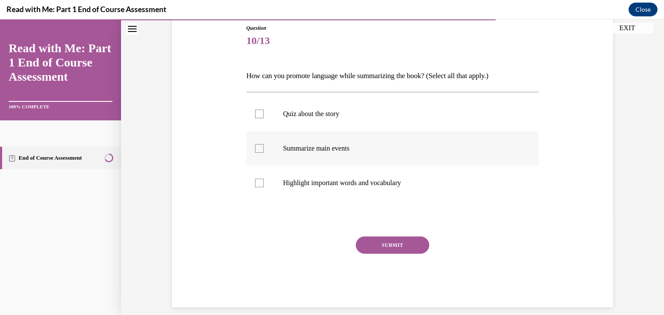
click at [256, 154] on label "Summarize main events" at bounding box center [392, 148] width 293 height 35
click at [256, 153] on input "Summarize main events" at bounding box center [259, 148] width 9 height 9
checkbox input "true"
click at [256, 185] on div at bounding box center [259, 183] width 9 height 9
click at [256, 185] on input "Highlight important words and vocabulary" at bounding box center [259, 183] width 9 height 9
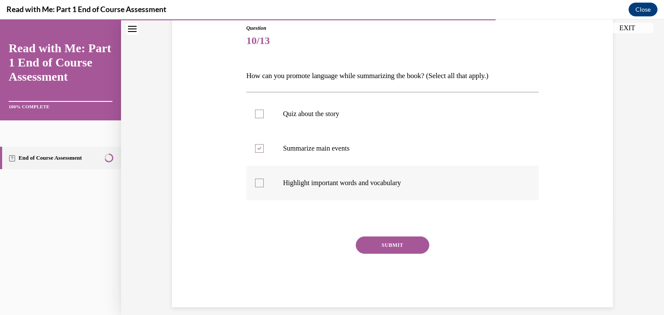
checkbox input "true"
drag, startPoint x: 396, startPoint y: 245, endPoint x: 364, endPoint y: 243, distance: 32.0
click at [364, 243] on button "SUBMIT" at bounding box center [392, 245] width 73 height 17
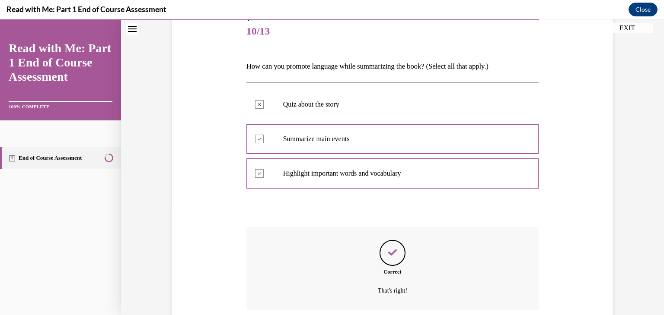
scroll to position [175, 0]
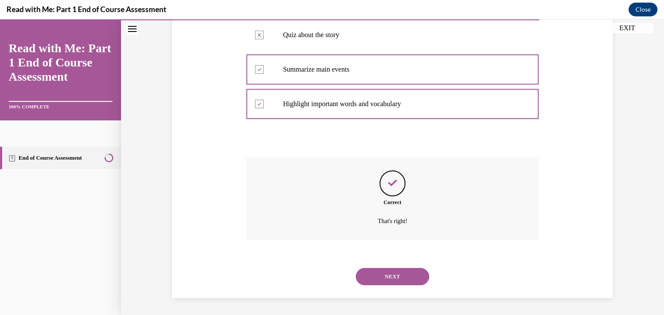
click at [382, 276] on button "NEXT" at bounding box center [392, 276] width 73 height 17
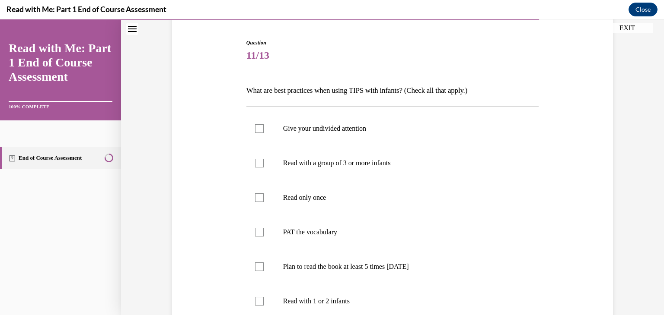
scroll to position [105, 0]
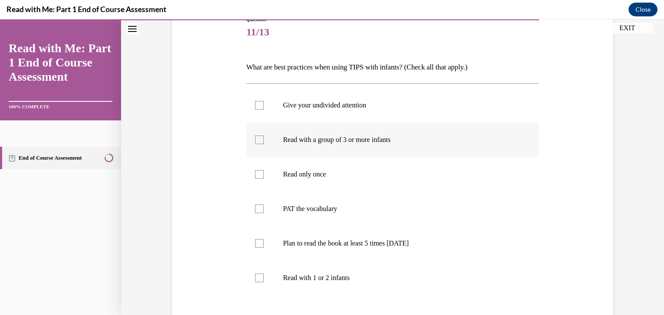
click at [255, 140] on div at bounding box center [259, 140] width 9 height 9
click at [255, 140] on input "Read with a group of 3 or more infants" at bounding box center [259, 140] width 9 height 9
checkbox input "true"
click at [255, 209] on div at bounding box center [259, 209] width 9 height 9
click at [255, 209] on input "PAT the vocabulary" at bounding box center [259, 209] width 9 height 9
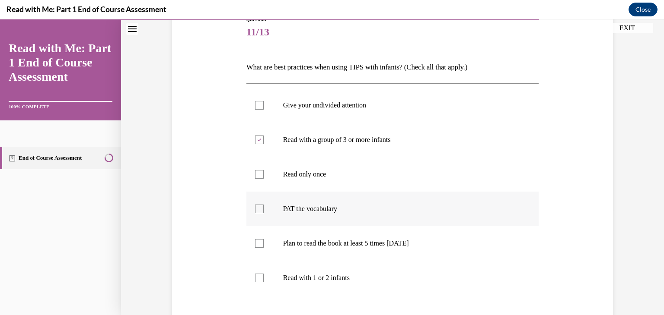
checkbox input "true"
click at [257, 243] on div at bounding box center [259, 243] width 9 height 9
click at [257, 243] on input "Plan to read the book at least 5 times in 2 weeks" at bounding box center [259, 243] width 9 height 9
checkbox input "true"
click at [256, 281] on div at bounding box center [259, 278] width 9 height 9
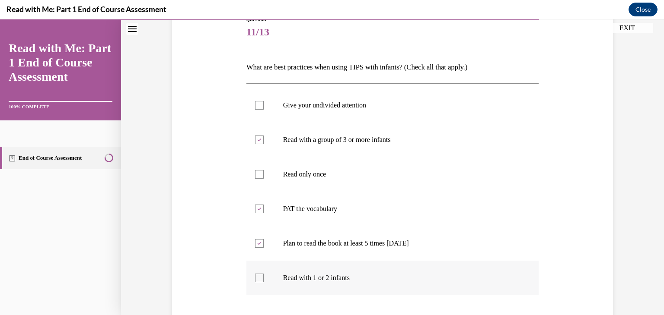
click at [256, 281] on input "Read with 1 or 2 infants" at bounding box center [259, 278] width 9 height 9
checkbox input "true"
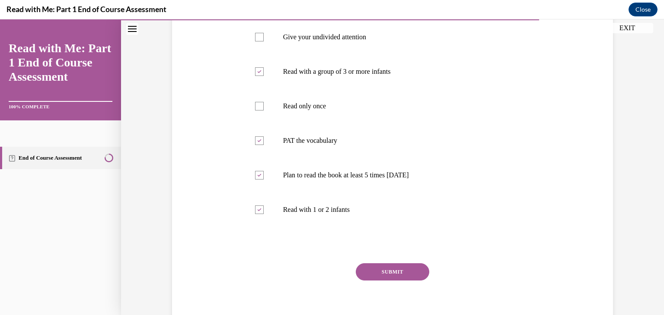
scroll to position [203, 0]
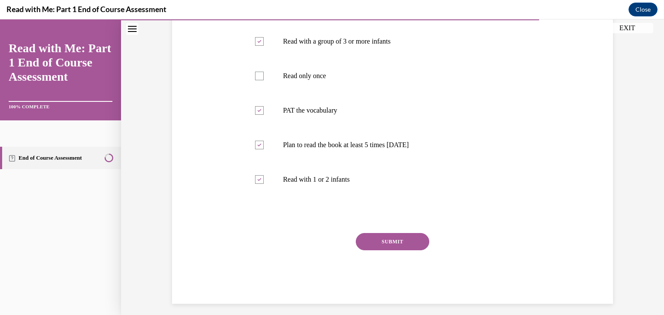
click at [387, 238] on button "SUBMIT" at bounding box center [392, 241] width 73 height 17
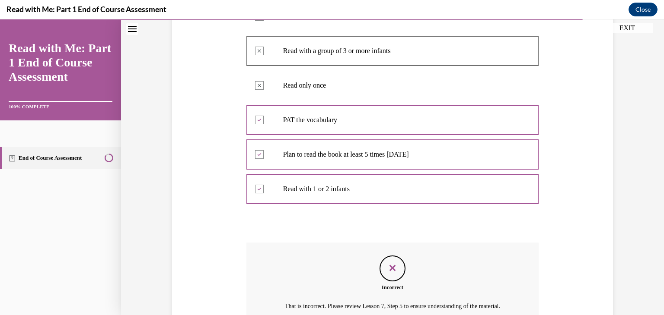
scroll to position [195, 0]
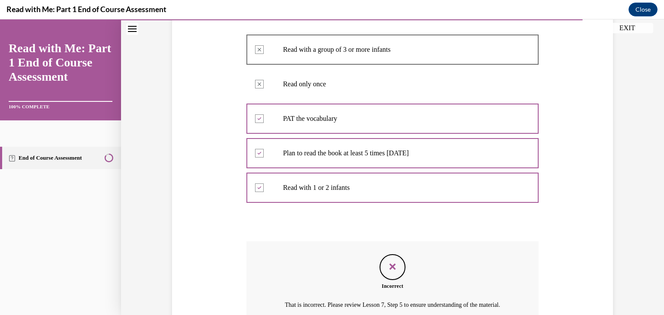
drag, startPoint x: 657, startPoint y: 147, endPoint x: 654, endPoint y: 182, distance: 34.7
click at [654, 182] on div "Question 11/13 What are best practices when using TIPS with infants? (Check all…" at bounding box center [392, 126] width 543 height 548
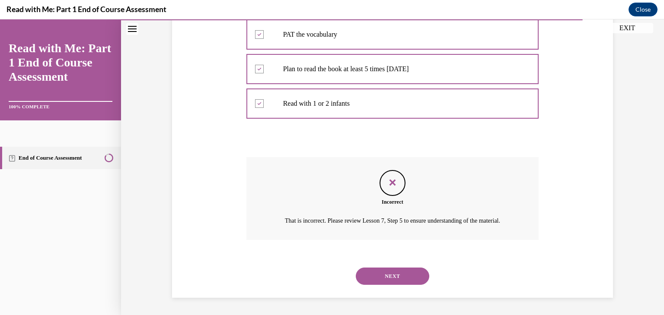
scroll to position [289, 0]
click at [380, 277] on button "NEXT" at bounding box center [392, 276] width 73 height 17
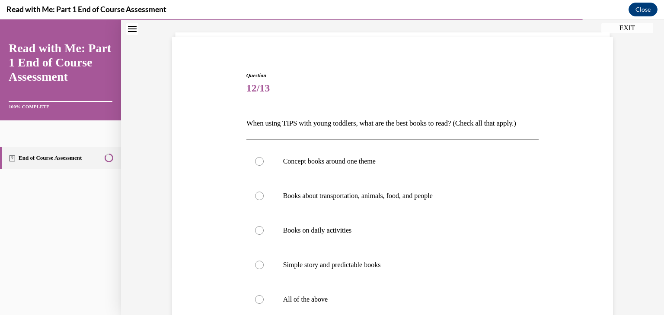
scroll to position [79, 0]
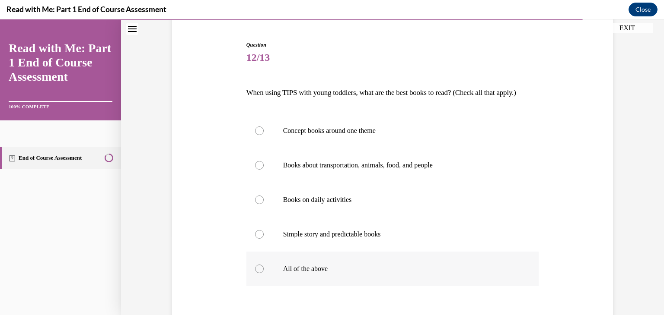
click at [261, 267] on label "All of the above" at bounding box center [392, 269] width 293 height 35
click at [261, 267] on input "All of the above" at bounding box center [259, 269] width 9 height 9
radio input "true"
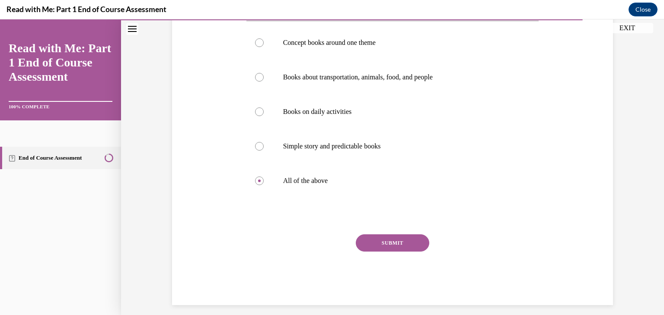
scroll to position [175, 0]
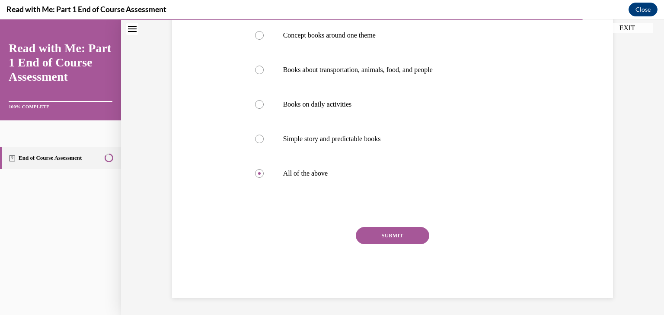
click at [385, 236] on button "SUBMIT" at bounding box center [392, 235] width 73 height 17
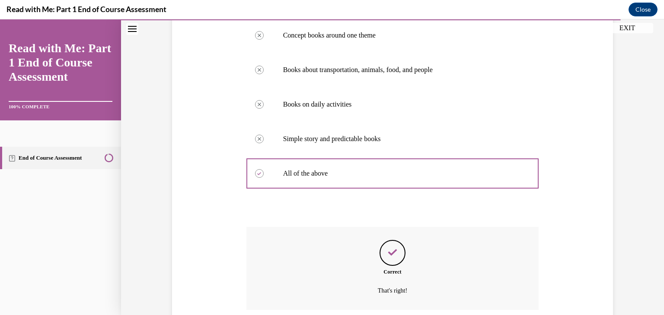
scroll to position [244, 0]
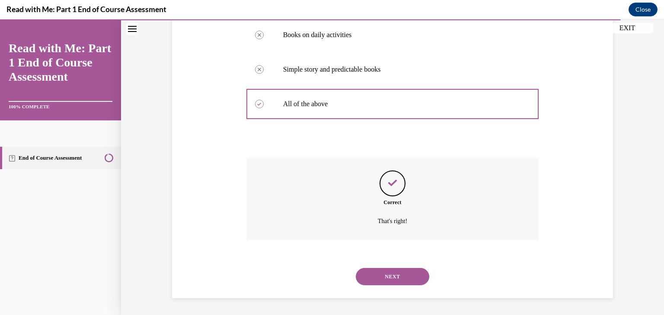
click at [386, 277] on button "NEXT" at bounding box center [392, 276] width 73 height 17
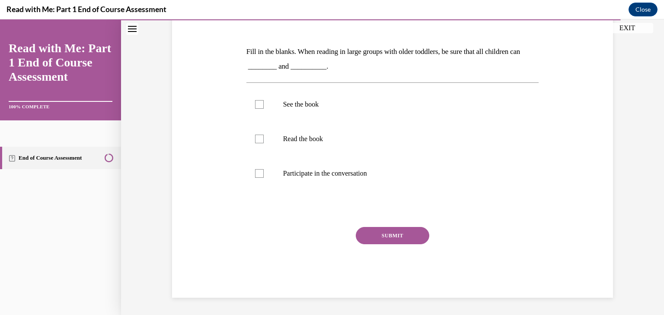
scroll to position [96, 0]
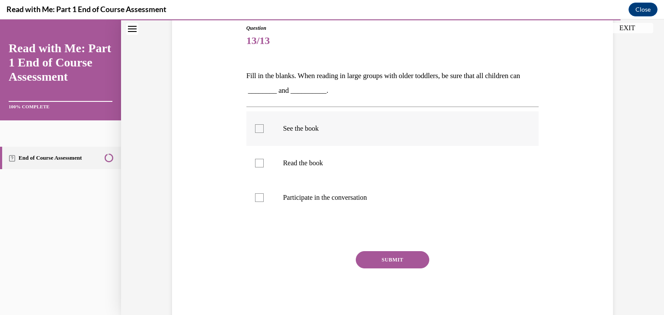
click at [255, 124] on div at bounding box center [259, 128] width 9 height 9
click at [255, 124] on input "See the book" at bounding box center [259, 128] width 9 height 9
checkbox input "true"
click at [255, 195] on div at bounding box center [259, 198] width 9 height 9
click at [255, 195] on input "Participate in the conversation" at bounding box center [259, 198] width 9 height 9
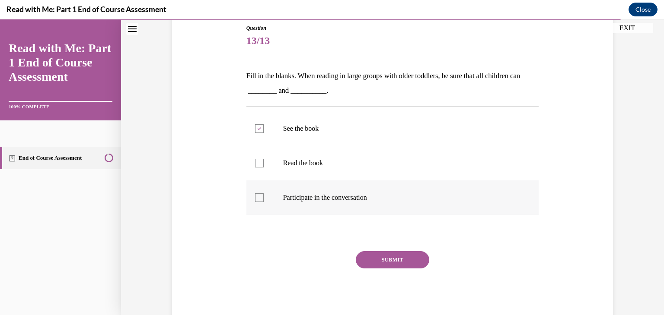
checkbox input "true"
click at [371, 265] on button "SUBMIT" at bounding box center [392, 259] width 73 height 17
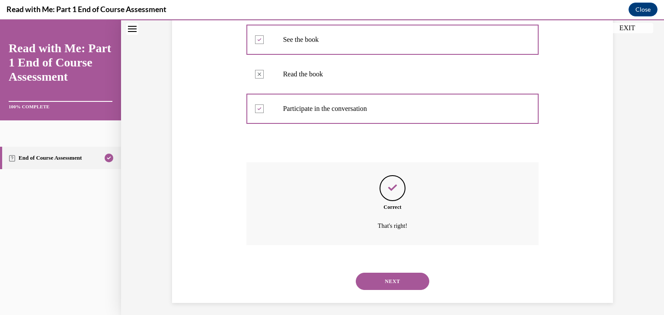
scroll to position [190, 0]
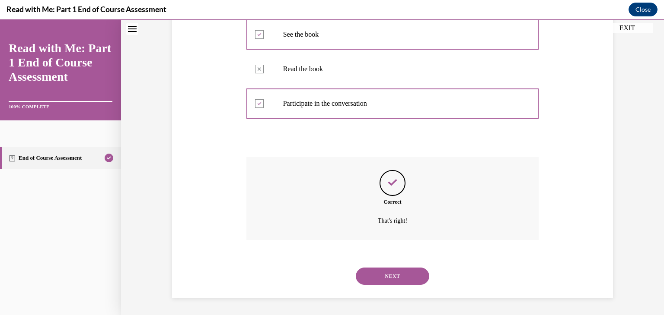
click at [375, 275] on button "NEXT" at bounding box center [392, 276] width 73 height 17
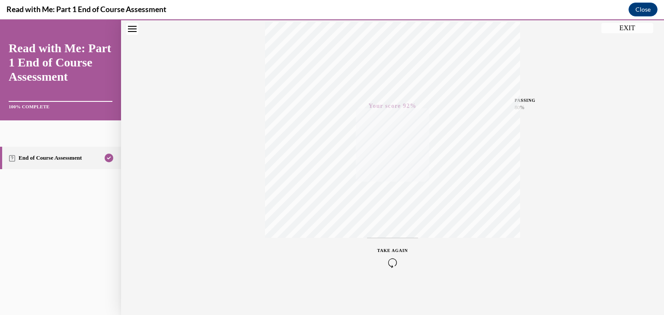
scroll to position [147, 0]
click at [622, 27] on button "EXIT" at bounding box center [627, 28] width 52 height 10
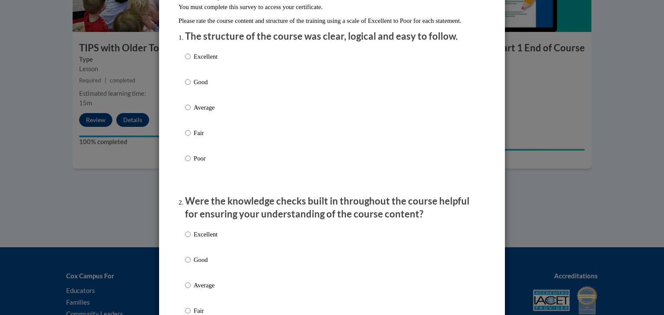
scroll to position [145, 0]
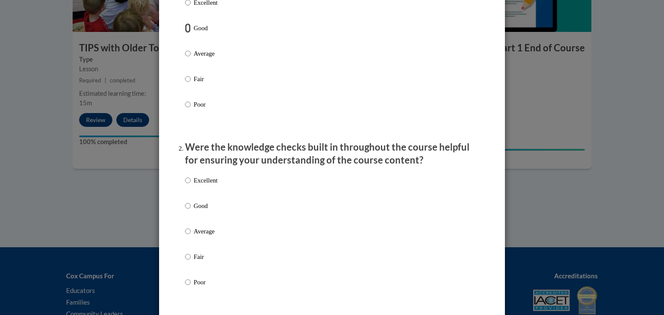
click at [185, 33] on input "Good" at bounding box center [188, 28] width 6 height 10
radio input "true"
click at [187, 211] on input "Good" at bounding box center [188, 206] width 6 height 10
radio input "true"
click at [185, 227] on input "Average" at bounding box center [188, 232] width 6 height 10
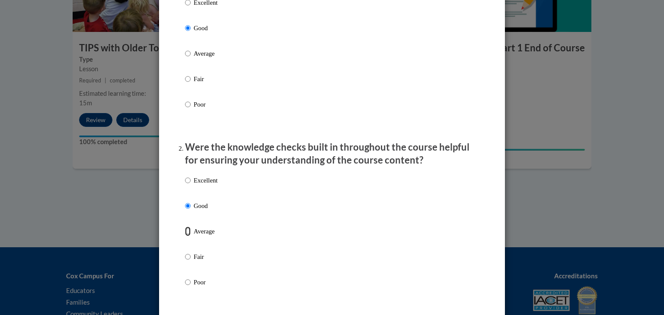
radio input "true"
click at [185, 252] on input "Fair" at bounding box center [188, 257] width 6 height 10
radio input "true"
click at [185, 278] on input "Poor" at bounding box center [188, 283] width 6 height 10
radio input "true"
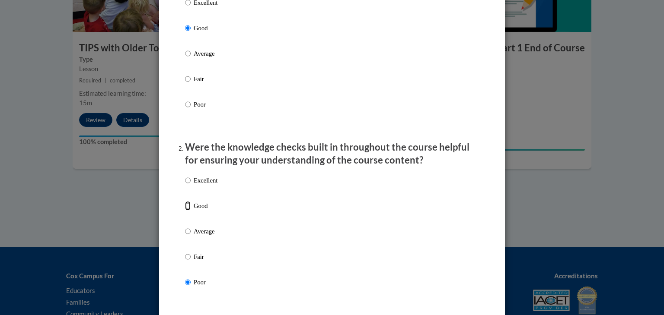
click at [185, 211] on input "Good" at bounding box center [188, 206] width 6 height 10
radio input "true"
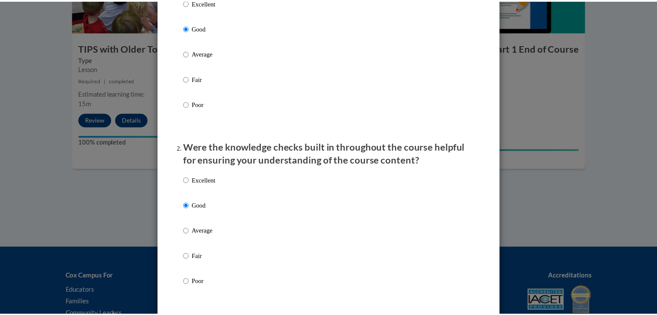
scroll to position [0, 0]
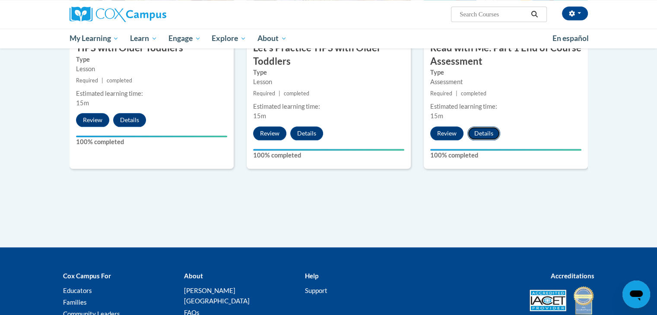
click at [487, 135] on button "Details" at bounding box center [484, 134] width 33 height 14
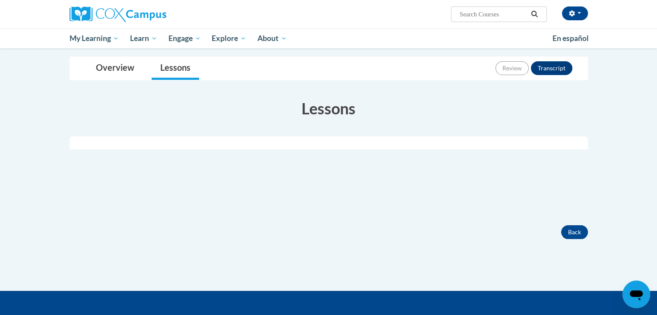
scroll to position [122, 0]
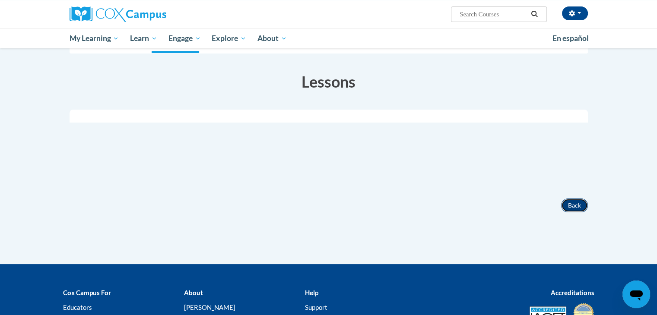
click at [574, 200] on button "Back" at bounding box center [574, 206] width 27 height 14
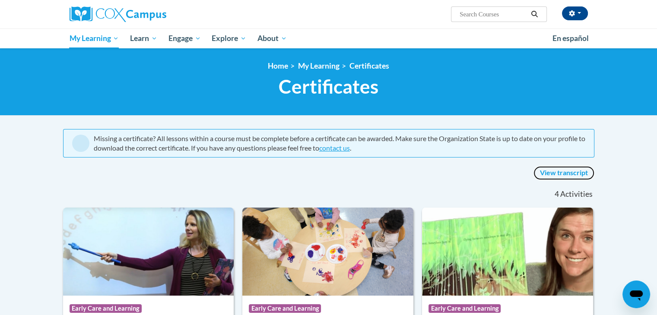
click at [558, 173] on link "View transcript" at bounding box center [564, 173] width 61 height 14
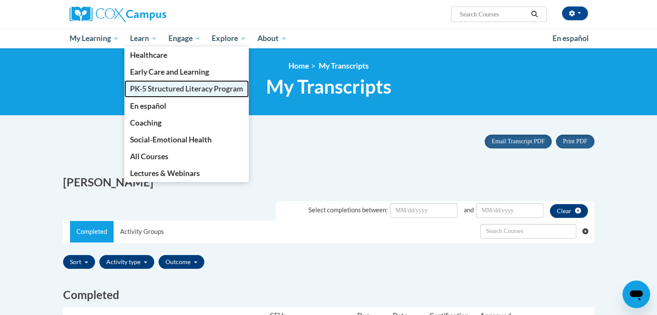
click at [156, 88] on span "PK-5 Structured Literacy Program" at bounding box center [186, 88] width 113 height 9
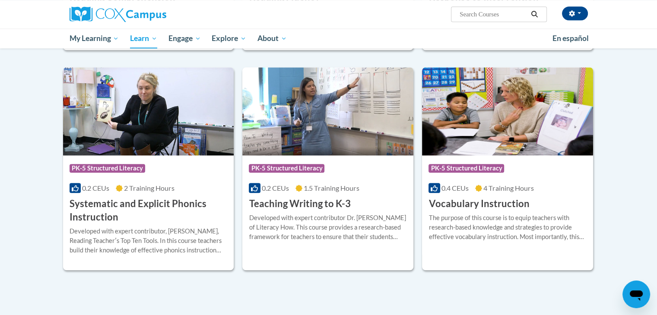
scroll to position [926, 0]
